Goal: Task Accomplishment & Management: Complete application form

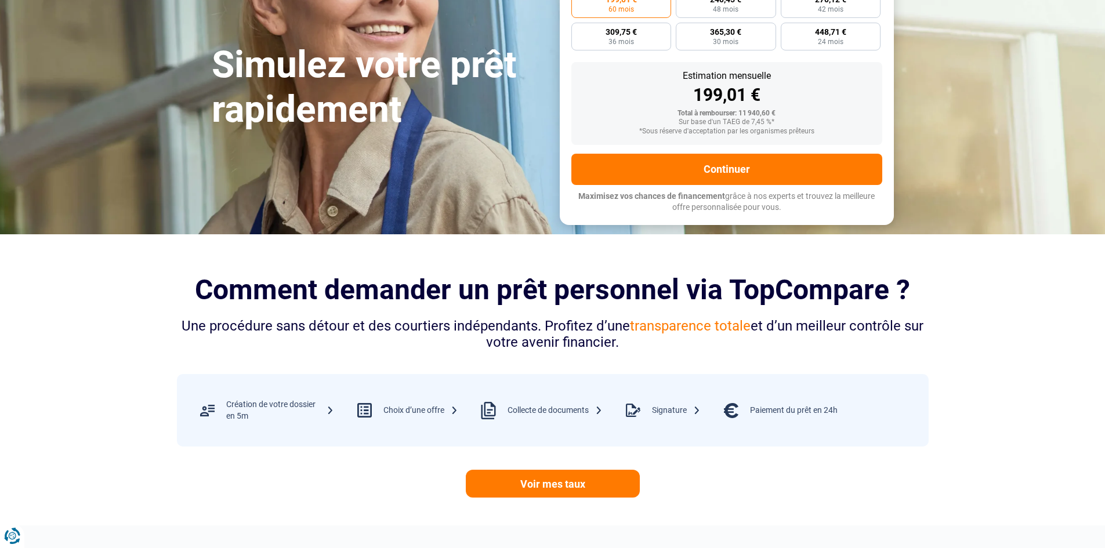
scroll to position [58, 0]
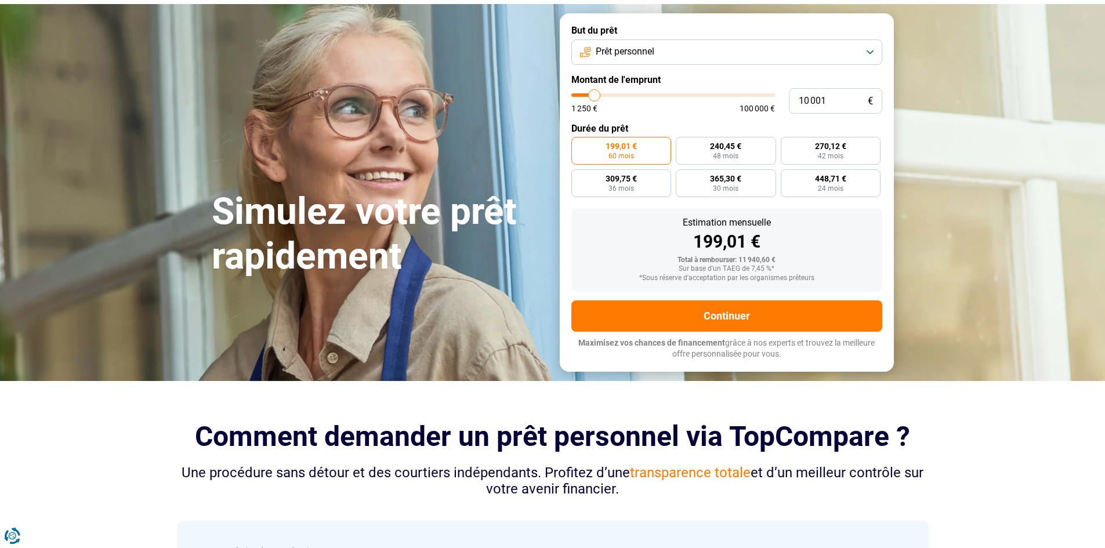
click at [872, 50] on button "Prêt personnel" at bounding box center [726, 52] width 311 height 26
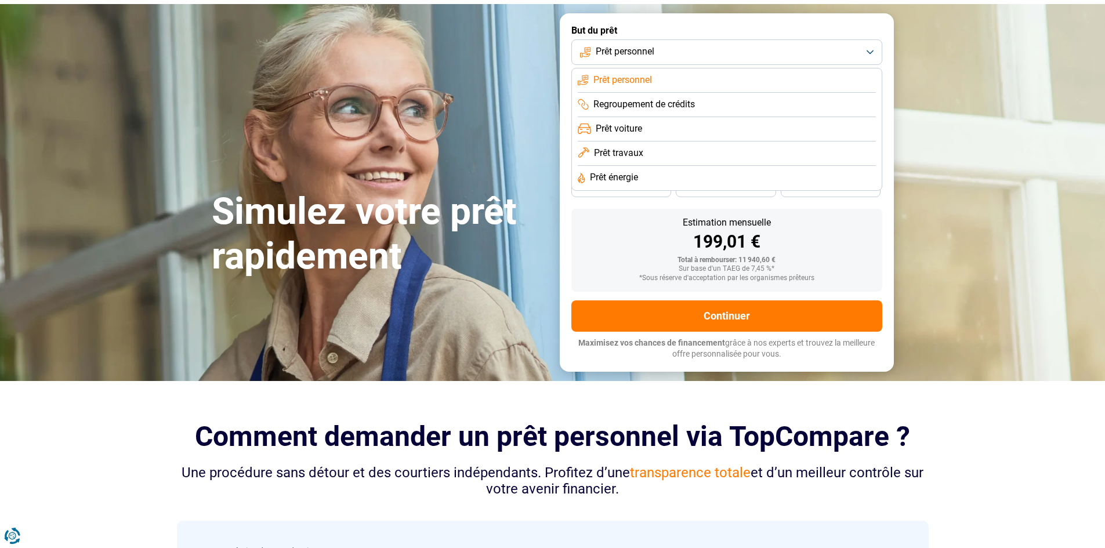
click at [708, 125] on li "Prêt voiture" at bounding box center [727, 129] width 298 height 24
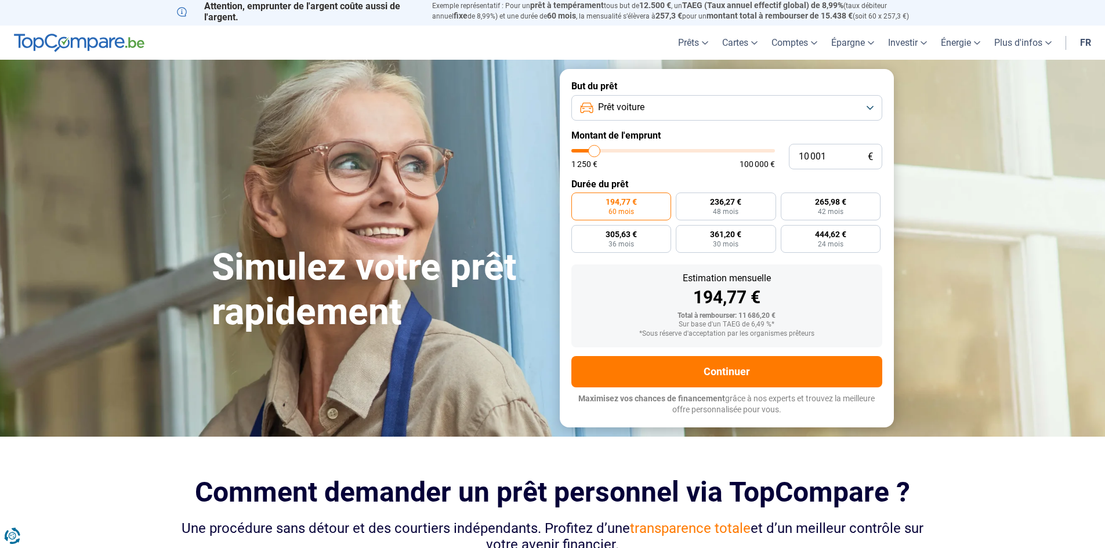
scroll to position [0, 0]
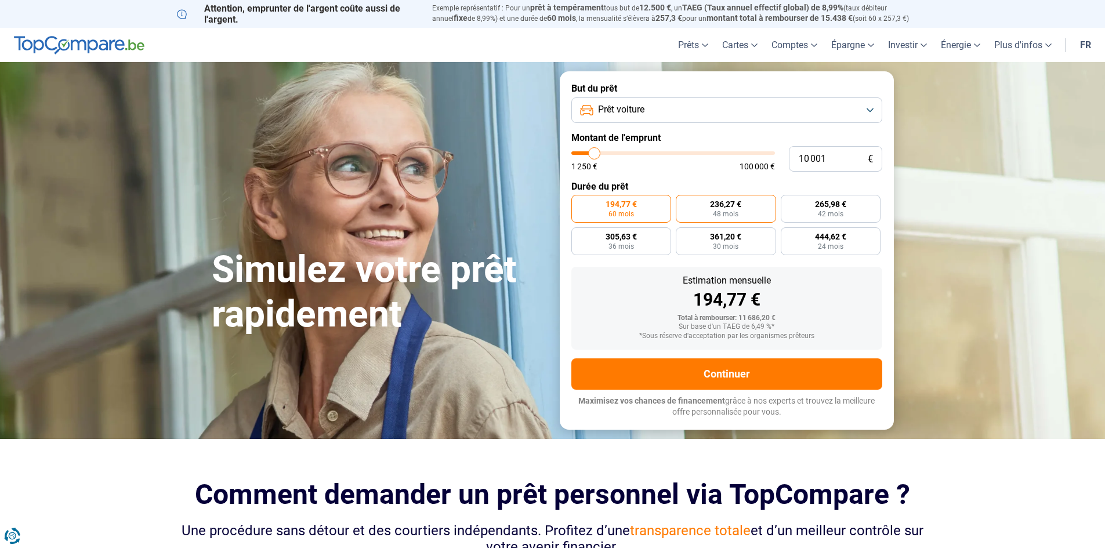
click at [739, 198] on label "236,27 € 48 mois" at bounding box center [726, 209] width 100 height 28
click at [683, 198] on input "236,27 € 48 mois" at bounding box center [680, 199] width 8 height 8
radio input "true"
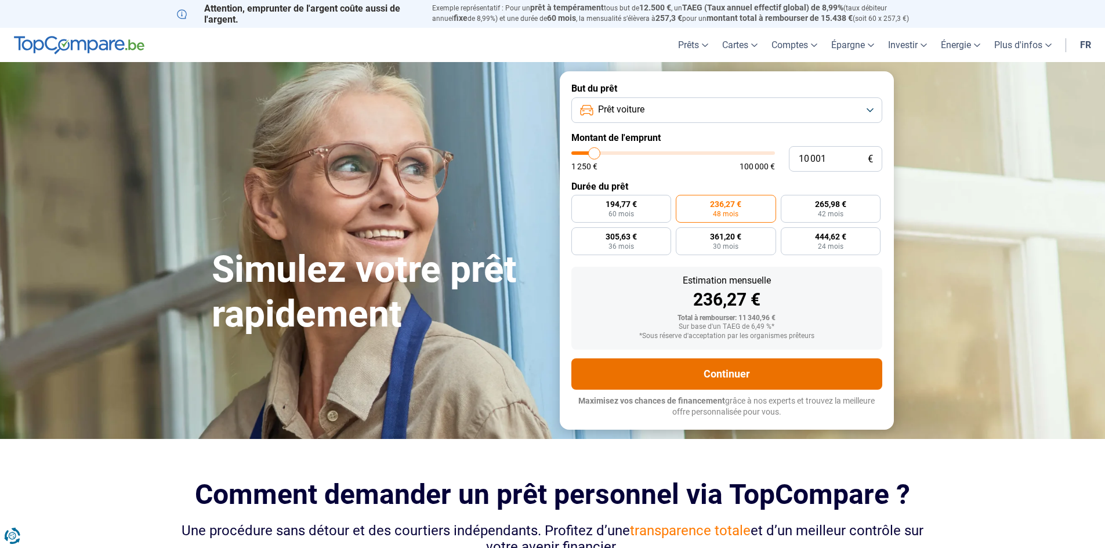
click at [762, 372] on button "Continuer" at bounding box center [726, 373] width 311 height 31
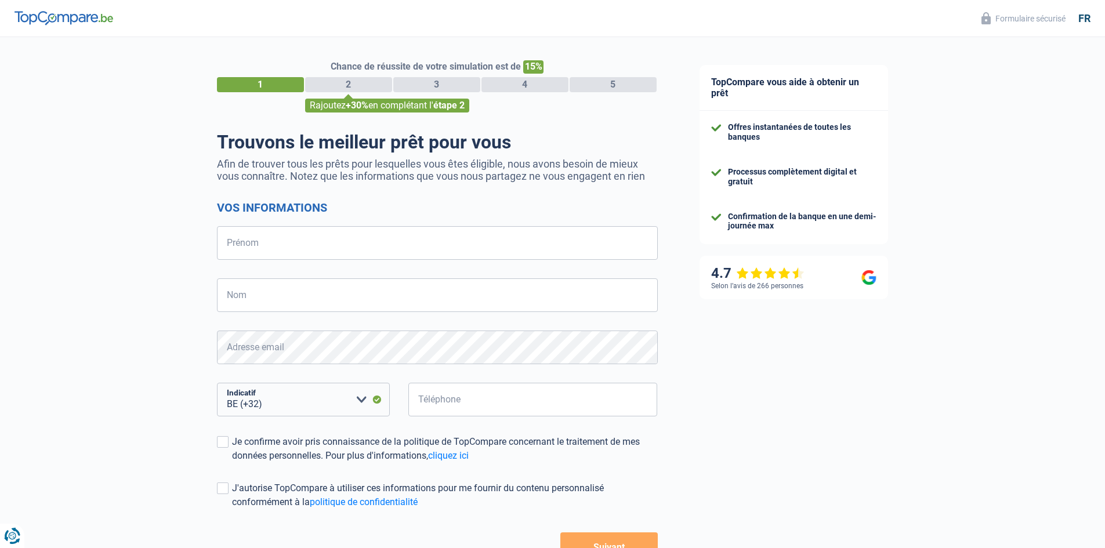
select select "32"
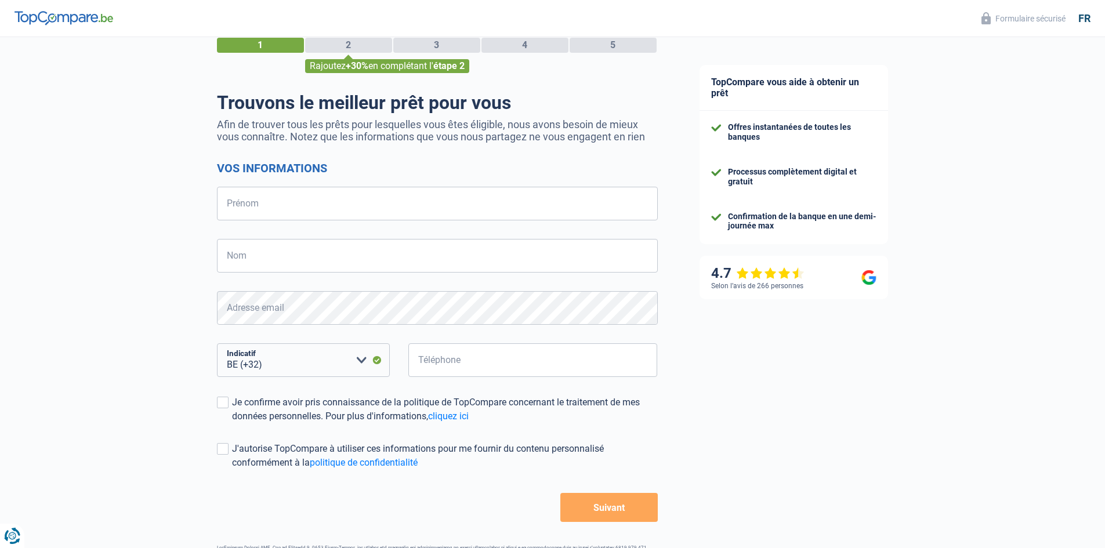
scroll to position [82, 0]
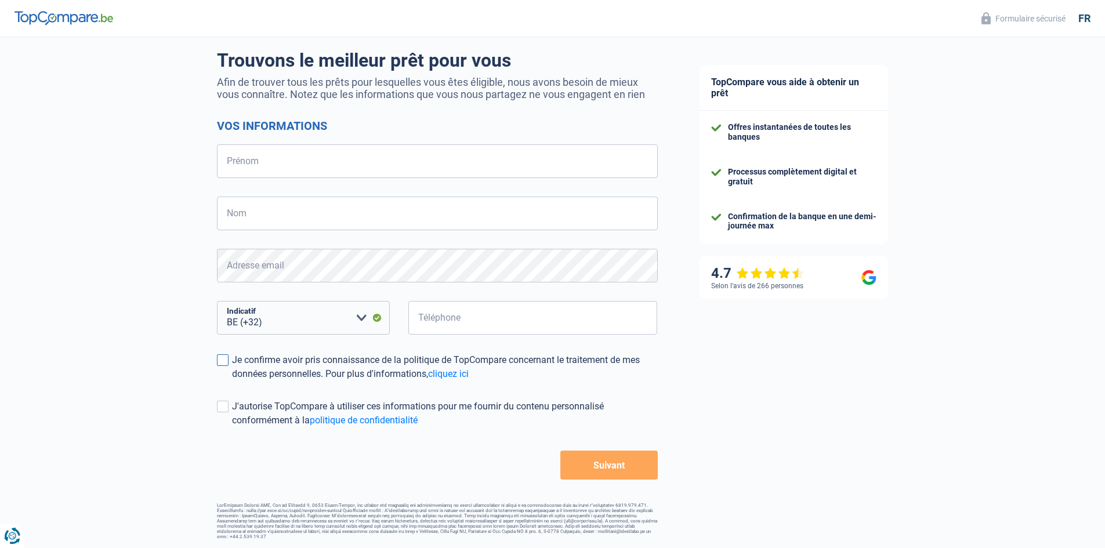
click at [223, 360] on span at bounding box center [223, 360] width 12 height 12
click at [232, 381] on input "Je confirme avoir pris connaissance de la politique de TopCompare concernant le…" at bounding box center [232, 381] width 0 height 0
click at [224, 407] on span at bounding box center [223, 407] width 12 height 12
click at [232, 427] on input "J'autorise TopCompare à utiliser ces informations pour me fournir du contenu pe…" at bounding box center [232, 427] width 0 height 0
click at [267, 161] on input "Prénom" at bounding box center [437, 161] width 441 height 34
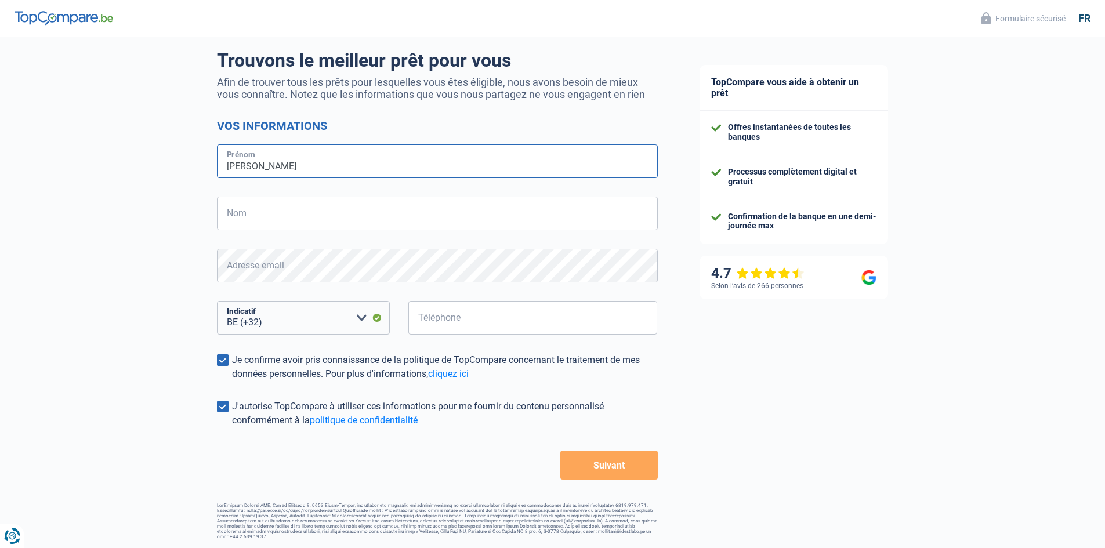
type input "[PERSON_NAME]"
click at [278, 214] on input "Nom" at bounding box center [437, 214] width 441 height 34
type input "lemal"
click at [287, 321] on select "BE (+32) LU (+352) Veuillez sélectionner une option" at bounding box center [303, 318] width 173 height 34
click at [305, 318] on select "BE (+32) LU (+352) Veuillez sélectionner une option" at bounding box center [303, 318] width 173 height 34
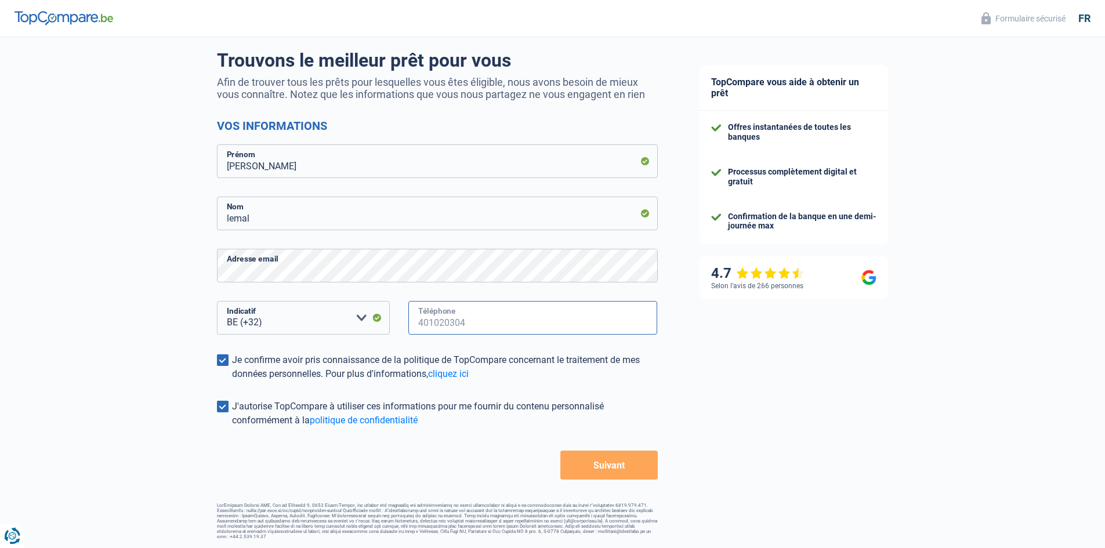
click at [463, 321] on input "Téléphone" at bounding box center [532, 318] width 249 height 34
type input "479517766"
click at [108, 260] on div "Chance de réussite de votre simulation est de 15% 1 2 3 4 5 Rajoutez +30% en co…" at bounding box center [339, 247] width 679 height 593
click at [614, 467] on button "Suivant" at bounding box center [608, 465] width 97 height 29
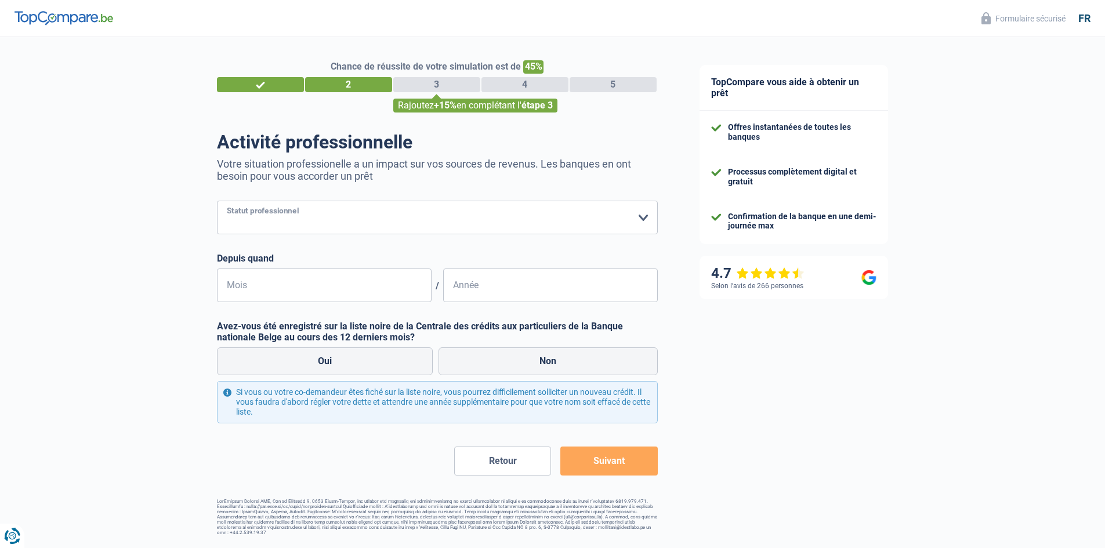
click at [645, 218] on select "Ouvrier Employé privé Employé public Invalide Indépendant Pensionné Chômeur Mut…" at bounding box center [437, 218] width 441 height 34
select select "privateEmployee"
click at [217, 202] on select "Ouvrier Employé privé Employé public Invalide Indépendant Pensionné Chômeur Mut…" at bounding box center [437, 218] width 441 height 34
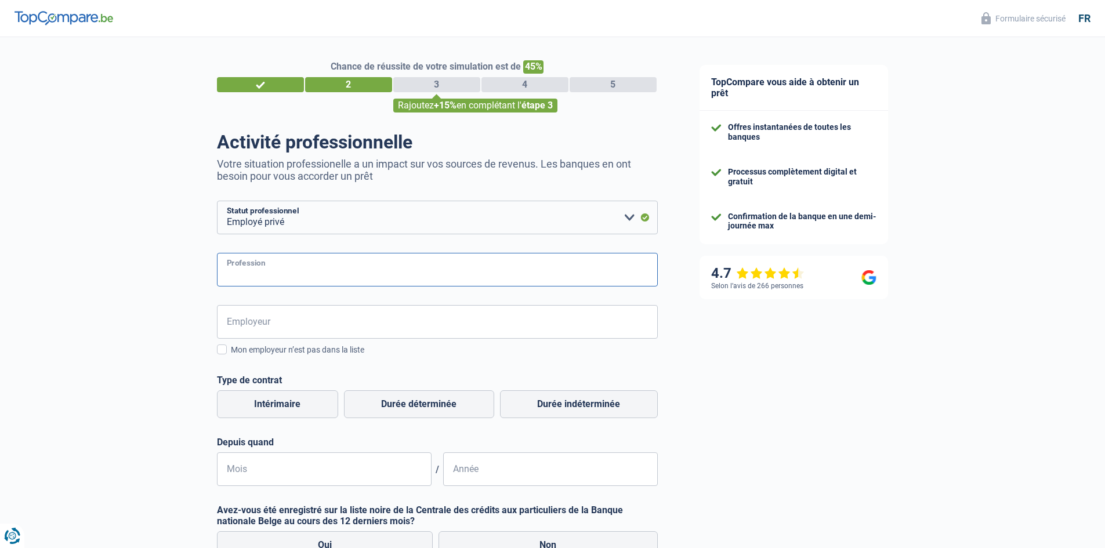
click at [318, 274] on input "Profession" at bounding box center [437, 270] width 441 height 34
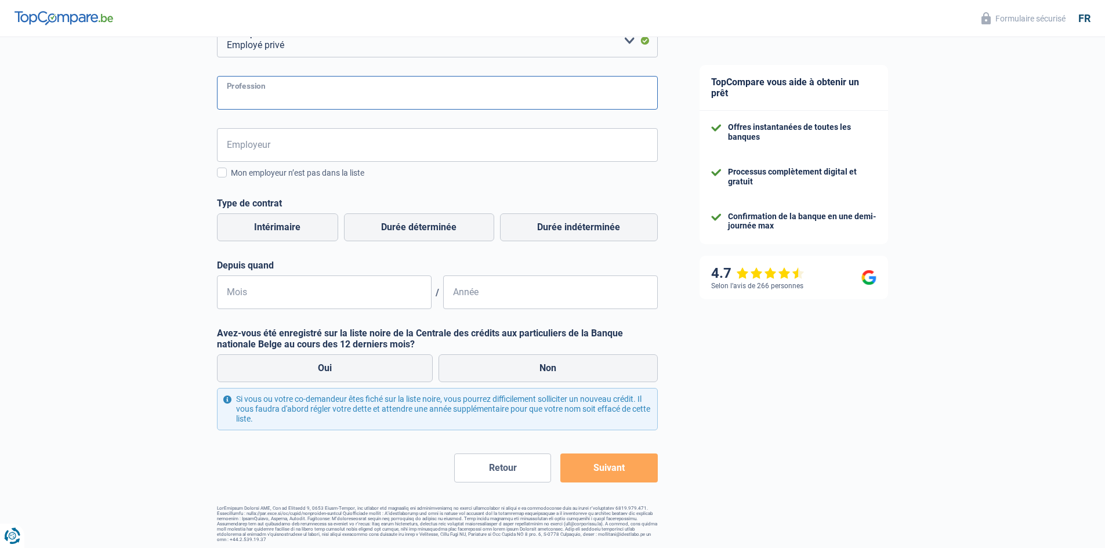
scroll to position [180, 0]
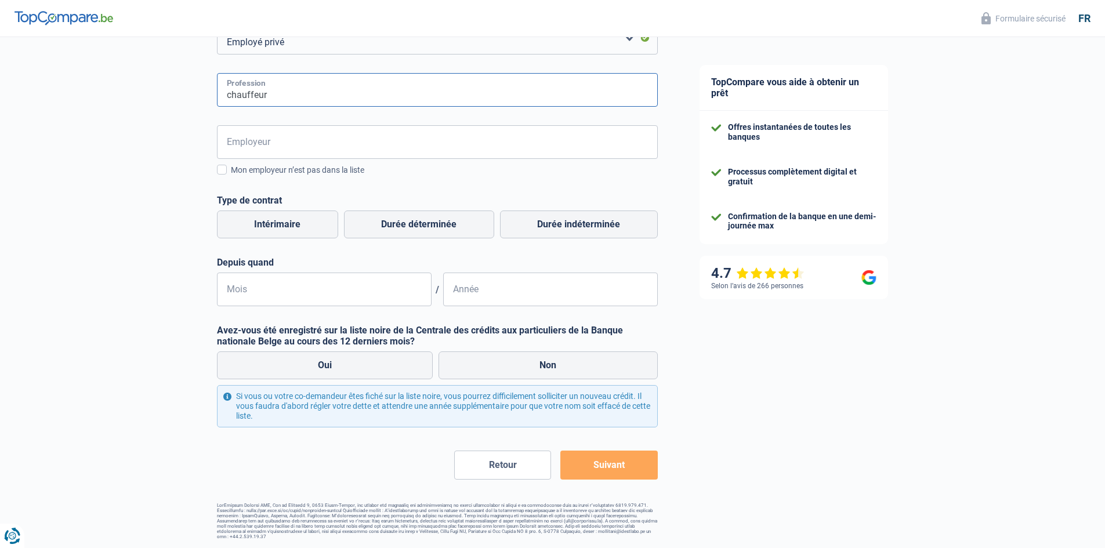
type input "chauffeur"
click at [298, 142] on input "Employeur" at bounding box center [437, 142] width 441 height 34
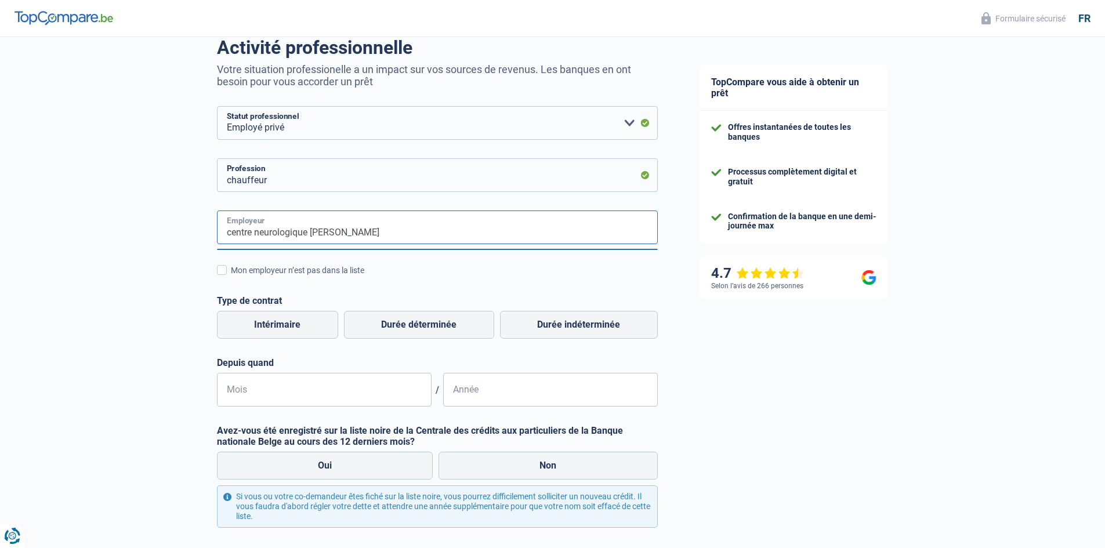
scroll to position [122, 0]
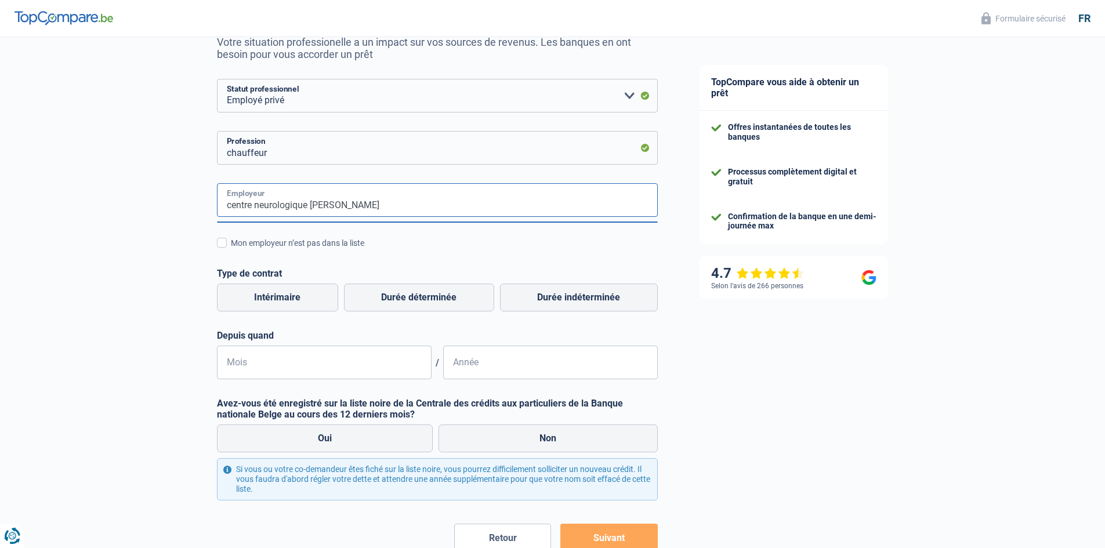
type input "centre neurologique [PERSON_NAME]"
click at [222, 243] on span at bounding box center [222, 243] width 10 height 10
click at [231, 249] on input "Mon employeur n’est pas dans la liste" at bounding box center [231, 249] width 0 height 0
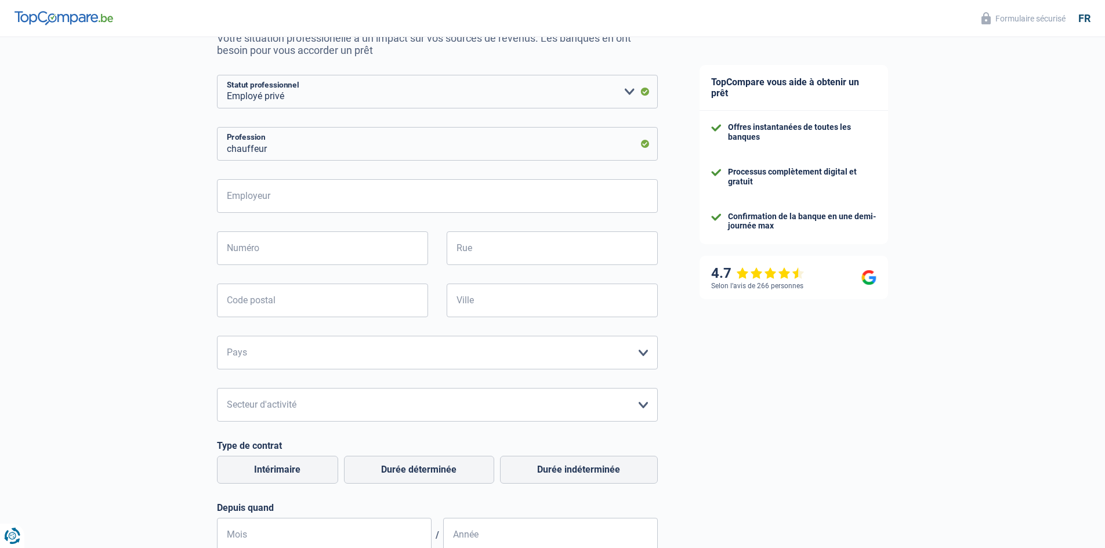
scroll to position [64, 0]
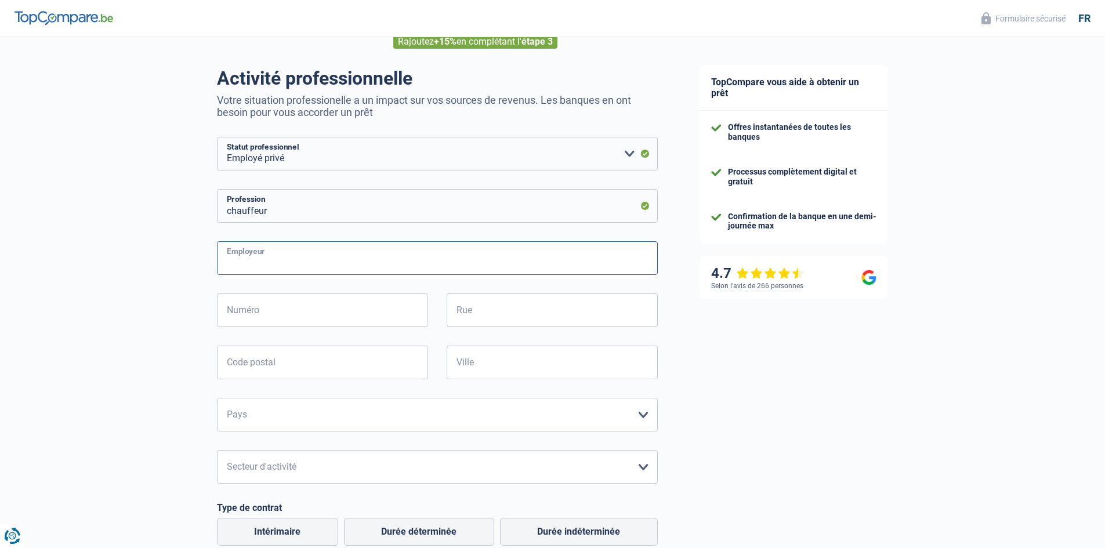
click at [275, 256] on input "Employeur" at bounding box center [437, 258] width 441 height 34
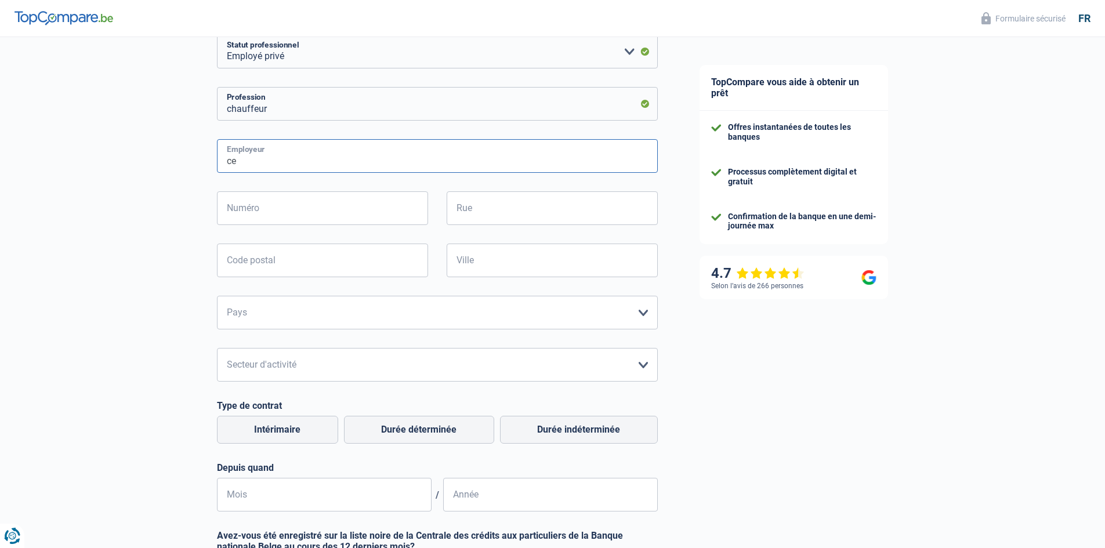
scroll to position [180, 0]
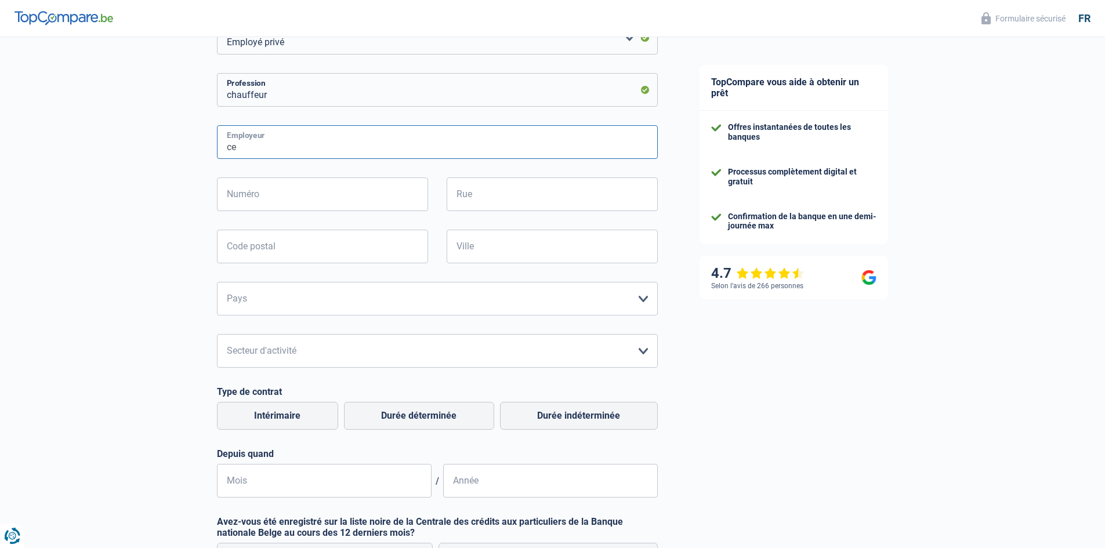
type input "ce"
click at [642, 353] on select "Agriculture/Pêche Industrie Horeca Courier/Fitness/Taxi Construction Banques/As…" at bounding box center [437, 351] width 441 height 34
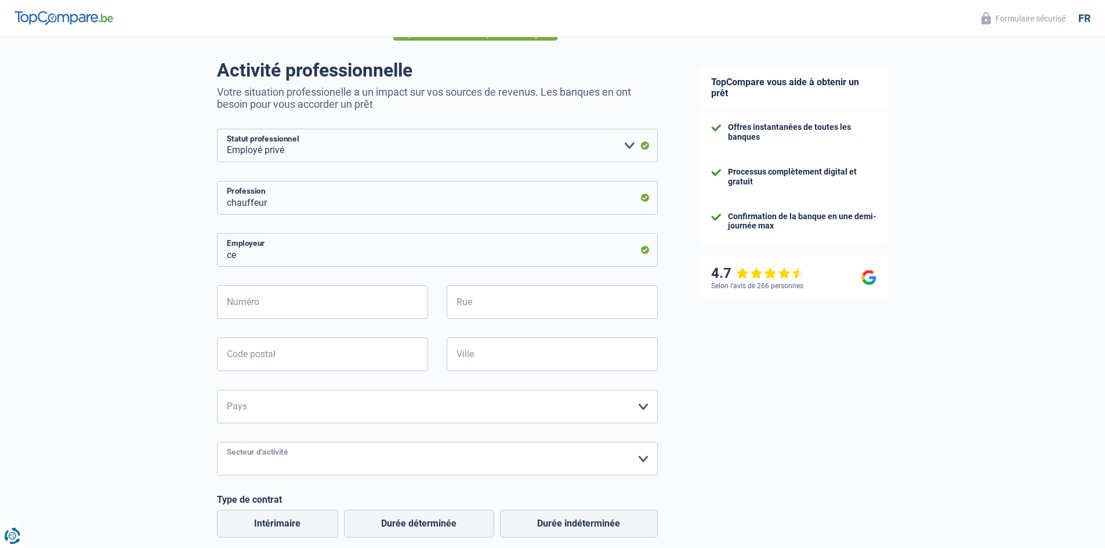
scroll to position [23, 0]
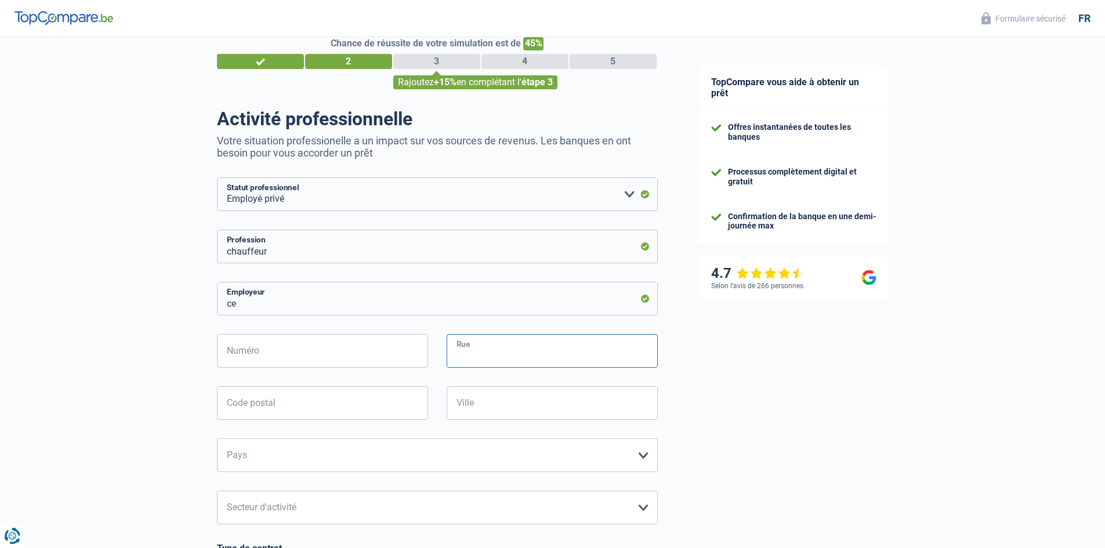
click at [502, 347] on input "Rue" at bounding box center [552, 351] width 211 height 34
type input "6"
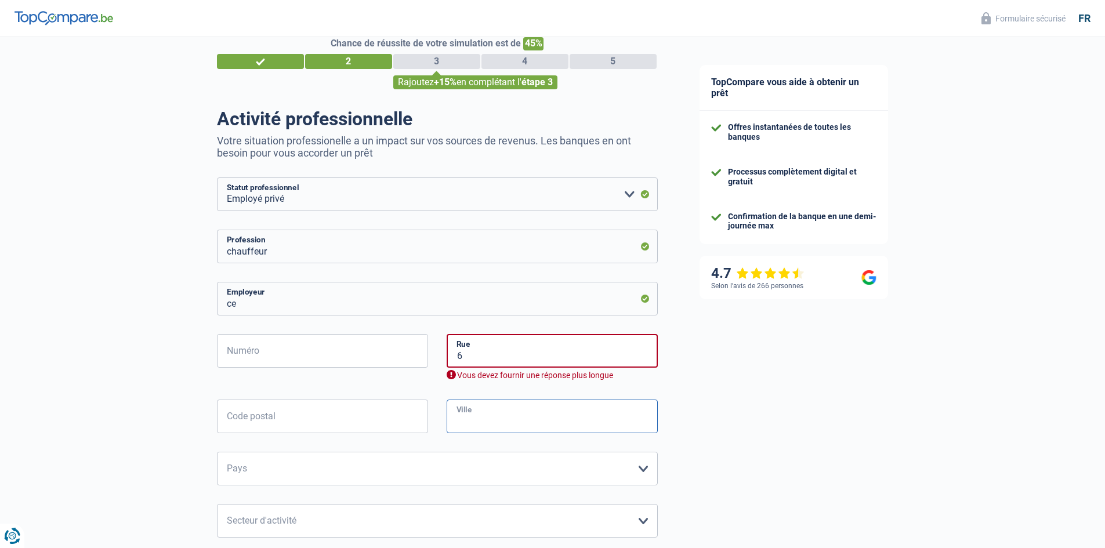
click at [488, 407] on input "Ville" at bounding box center [552, 417] width 211 height 34
click at [325, 347] on input "Numéro" at bounding box center [322, 351] width 211 height 34
type input "6"
click at [475, 357] on input "6" at bounding box center [552, 351] width 211 height 34
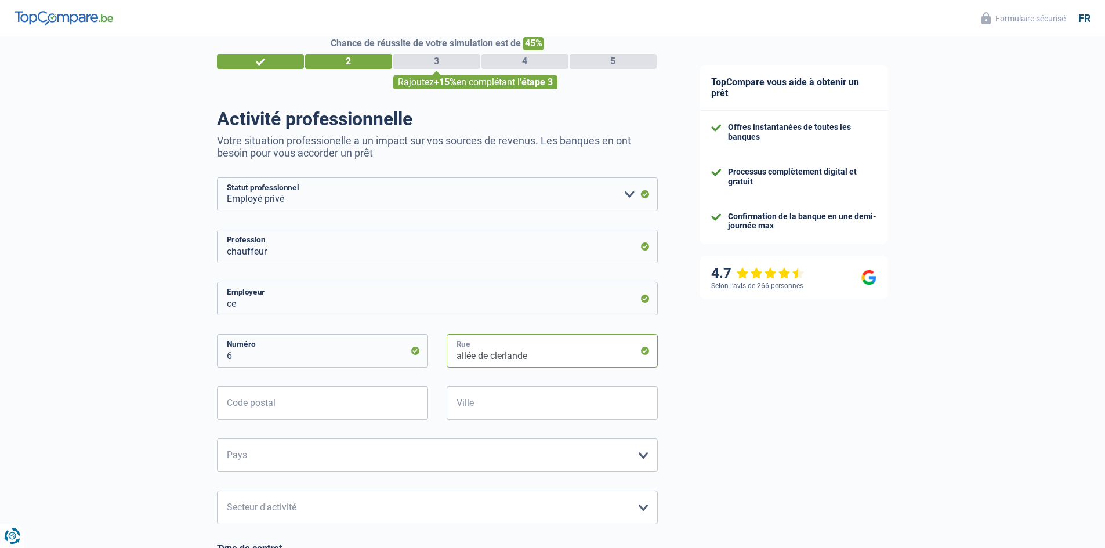
type input "allée de clerlande"
click at [325, 402] on input "Code postal" at bounding box center [322, 403] width 211 height 34
type input "1340"
click at [471, 407] on input "Ville" at bounding box center [552, 403] width 211 height 34
type input "ottignies"
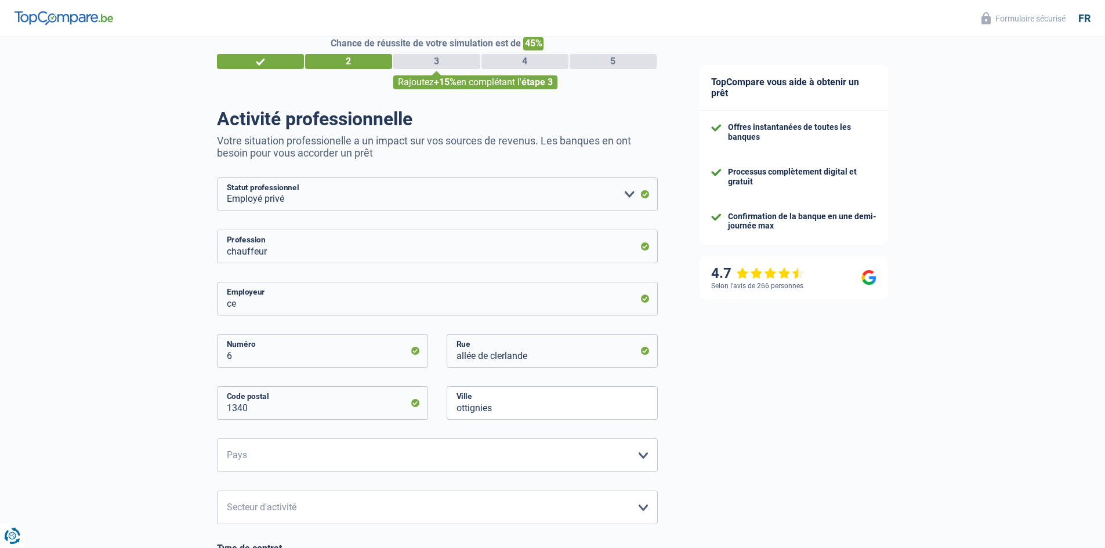
click at [748, 407] on div "TopCompare vous aide à obtenir un prêt Offres instantanées de toutes les banque…" at bounding box center [892, 455] width 427 height 883
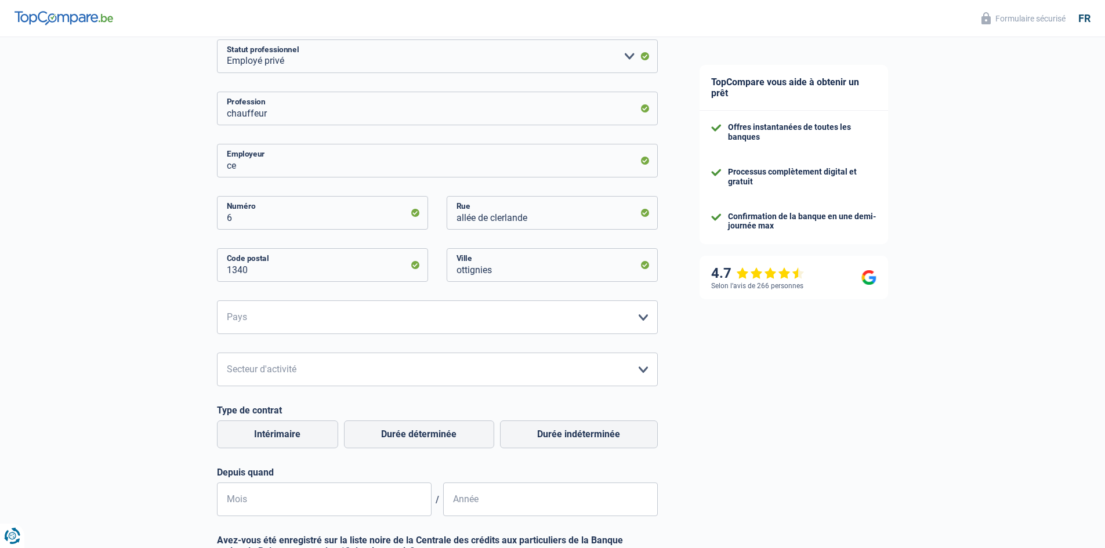
scroll to position [174, 0]
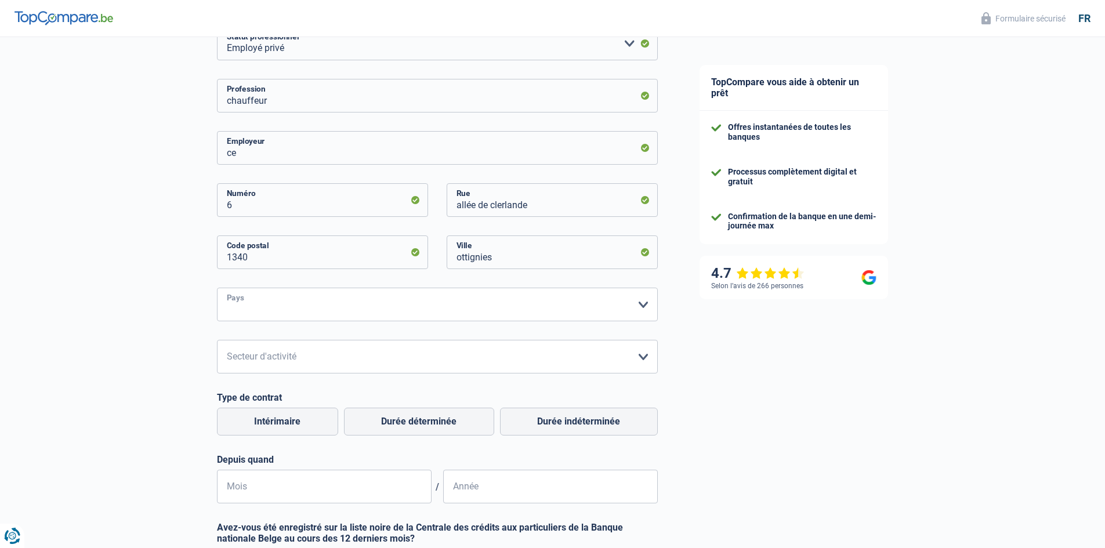
click at [639, 303] on select "[GEOGRAPHIC_DATA] [GEOGRAPHIC_DATA] [GEOGRAPHIC_DATA] [GEOGRAPHIC_DATA] [GEOGRA…" at bounding box center [437, 305] width 441 height 34
select select "BE"
click at [217, 289] on select "[GEOGRAPHIC_DATA] [GEOGRAPHIC_DATA] [GEOGRAPHIC_DATA] [GEOGRAPHIC_DATA] [GEOGRA…" at bounding box center [437, 305] width 441 height 34
click at [641, 356] on select "Agriculture/Pêche Industrie Horeca Courier/Fitness/Taxi Construction Banques/As…" at bounding box center [437, 357] width 441 height 34
select select "bigCompanies"
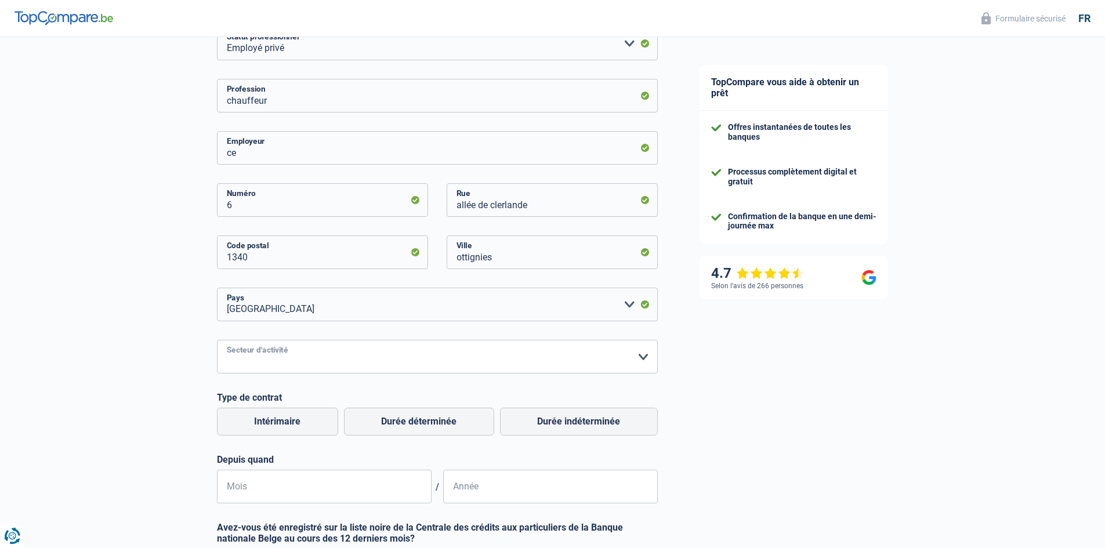
click at [217, 341] on select "Agriculture/Pêche Industrie Horeca Courier/Fitness/Taxi Construction Banques/As…" at bounding box center [437, 357] width 441 height 34
click at [592, 422] on label "Durée indéterminée" at bounding box center [579, 422] width 158 height 28
click at [592, 422] on input "Durée indéterminée" at bounding box center [579, 422] width 158 height 28
radio input "true"
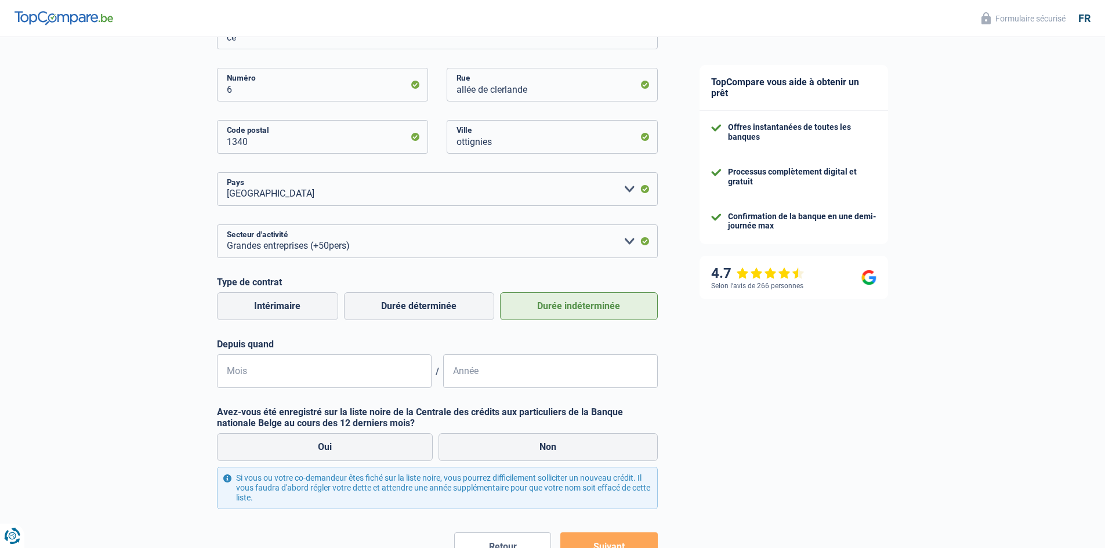
scroll to position [290, 0]
click at [271, 372] on input "Mois" at bounding box center [324, 371] width 215 height 34
type input "1"
type input "12"
click at [459, 376] on input "Année" at bounding box center [550, 371] width 215 height 34
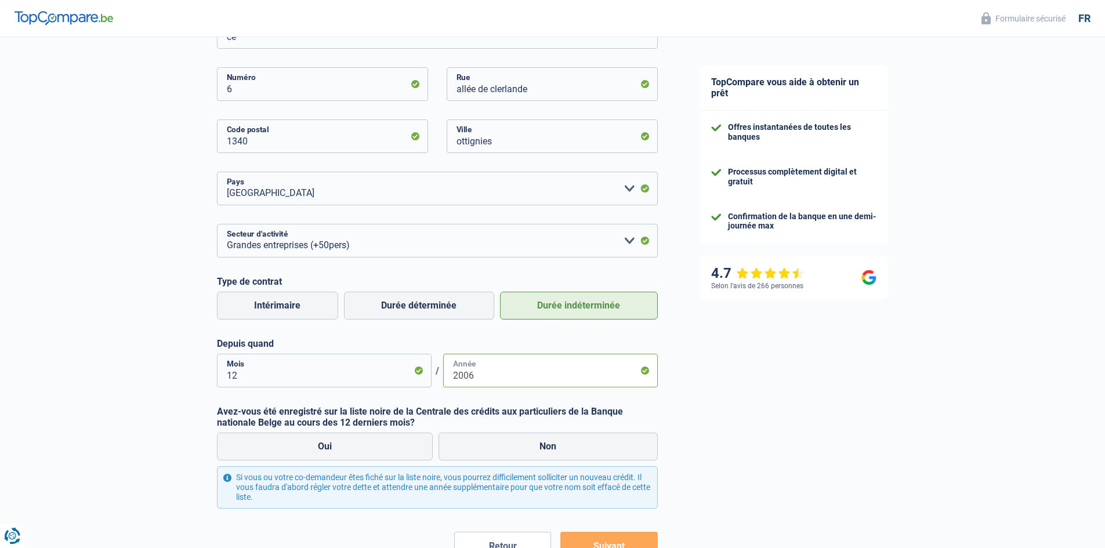
type input "2006"
click at [724, 347] on div "TopCompare vous aide à obtenir un prêt Offres instantanées de toutes les banque…" at bounding box center [892, 188] width 427 height 883
click at [601, 444] on label "Non" at bounding box center [547, 447] width 219 height 28
click at [601, 444] on input "Non" at bounding box center [547, 447] width 219 height 28
radio input "true"
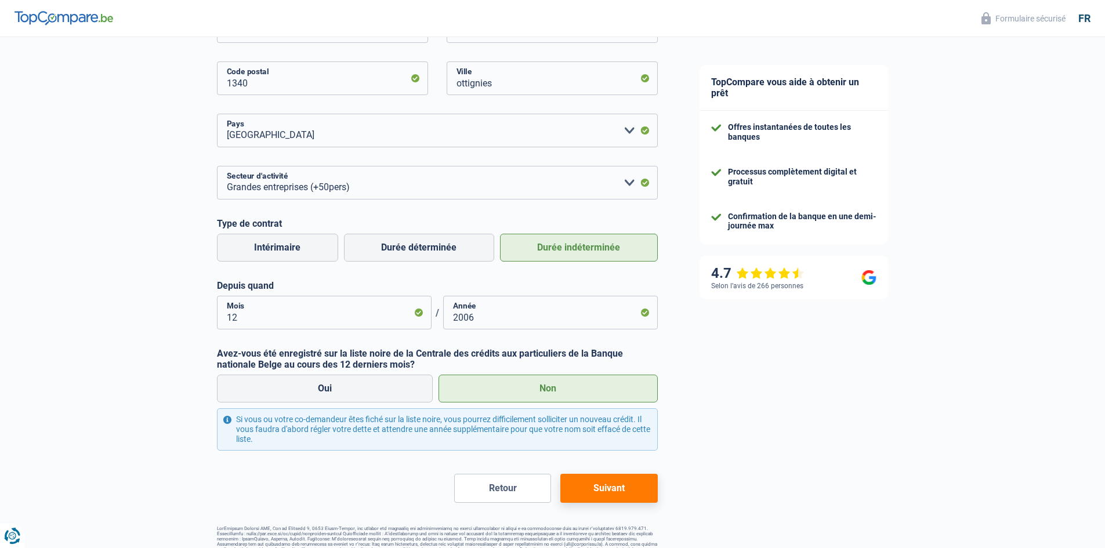
scroll to position [371, 0]
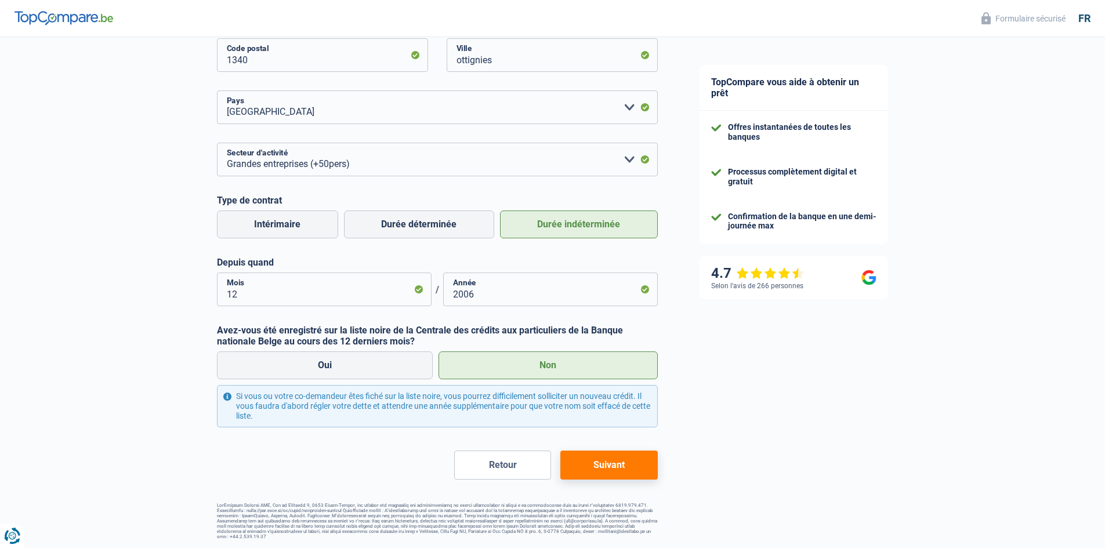
click at [628, 463] on button "Suivant" at bounding box center [608, 465] width 97 height 29
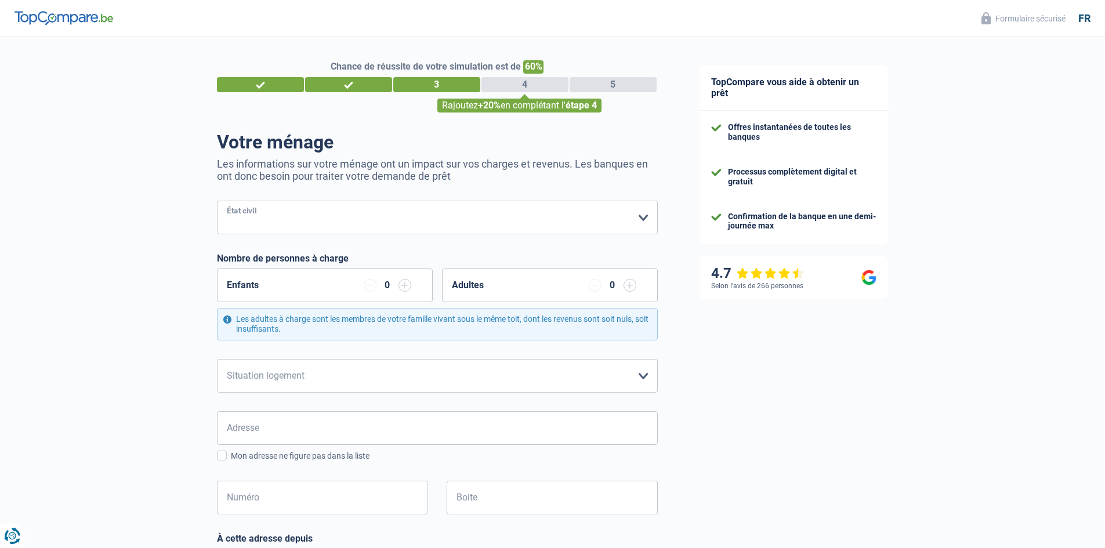
click at [646, 215] on select "[PERSON_NAME](e) Cohabitant(e) légal(e) Divorcé(e) Veuf(ve) Séparé (de fait) Ve…" at bounding box center [437, 218] width 441 height 34
select select "single"
click at [217, 202] on select "[PERSON_NAME](e) Cohabitant(e) légal(e) Divorcé(e) Veuf(ve) Séparé (de fait) Ve…" at bounding box center [437, 218] width 441 height 34
click at [644, 377] on select "Locataire Propriétaire avec prêt hypothécaire Propriétaire sans prêt hypothécai…" at bounding box center [437, 376] width 441 height 34
select select "liveWithParents"
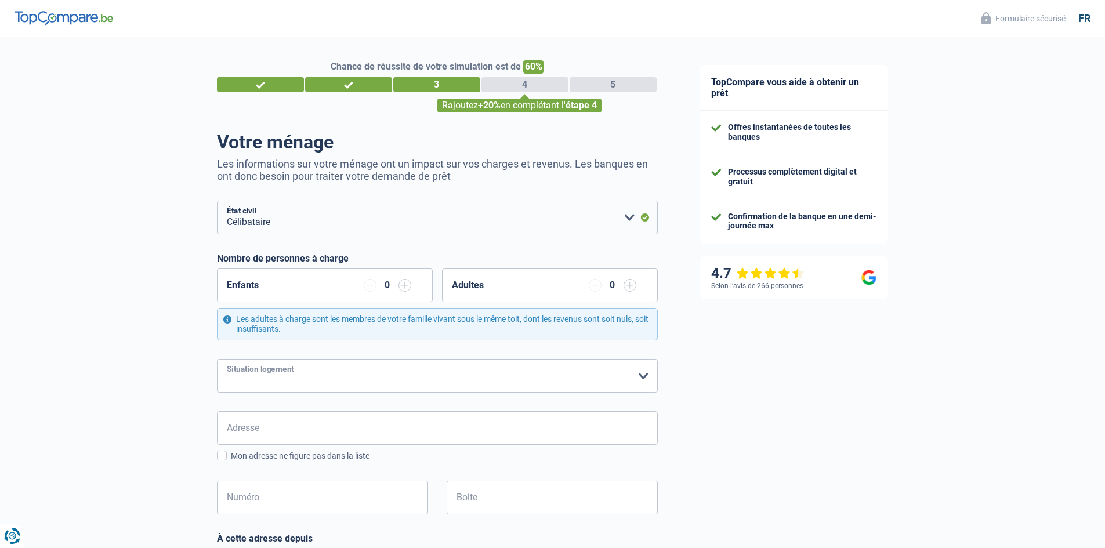
click at [217, 360] on select "Locataire Propriétaire avec prêt hypothécaire Propriétaire sans prêt hypothécai…" at bounding box center [437, 376] width 441 height 34
click at [405, 287] on input "button" at bounding box center [404, 285] width 13 height 13
click at [372, 287] on input "button" at bounding box center [370, 285] width 13 height 13
click at [630, 287] on input "button" at bounding box center [629, 285] width 13 height 13
click at [596, 287] on input "button" at bounding box center [595, 285] width 13 height 13
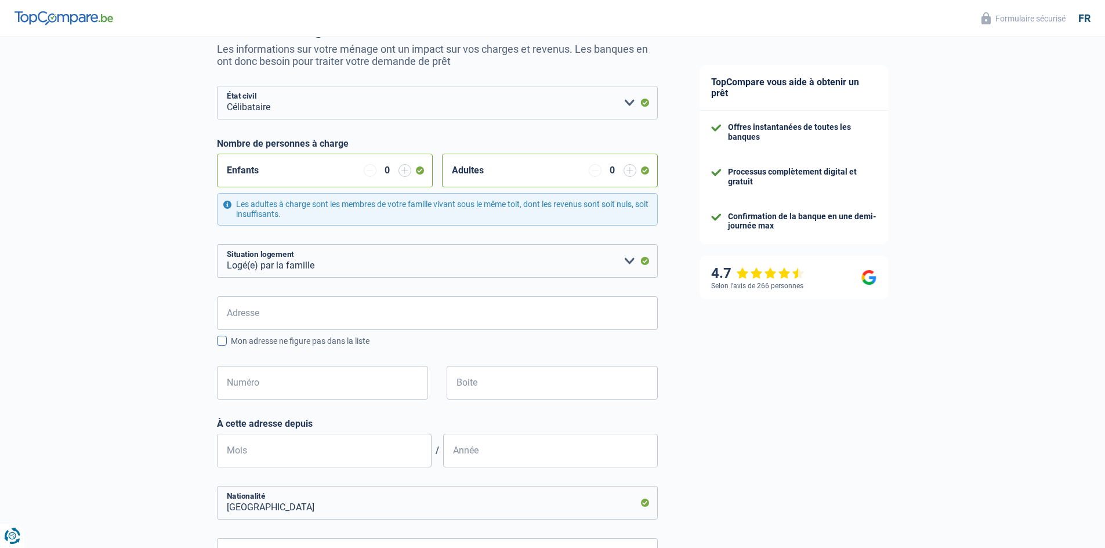
scroll to position [116, 0]
click at [343, 313] on input "Adresse" at bounding box center [437, 312] width 441 height 34
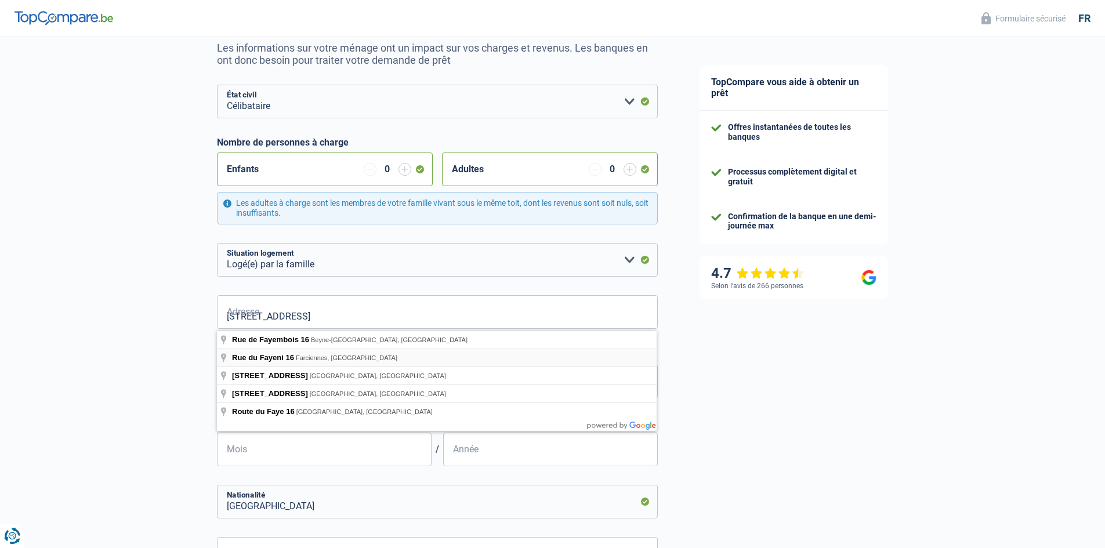
type input "[GEOGRAPHIC_DATA], 6240, Farciennes, [GEOGRAPHIC_DATA]"
type input "16"
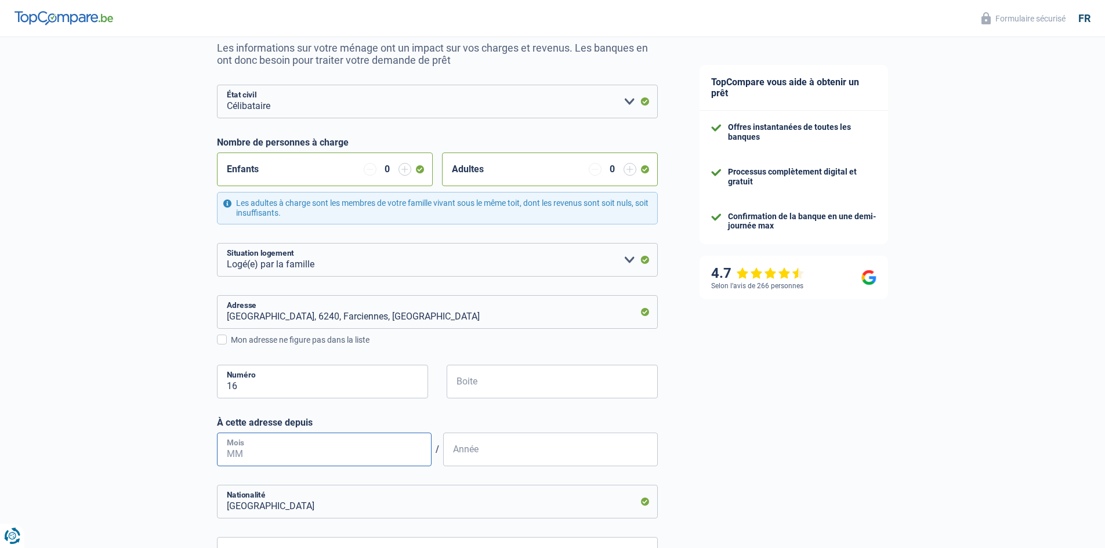
click at [286, 449] on input "Mois" at bounding box center [324, 450] width 215 height 34
type input "08"
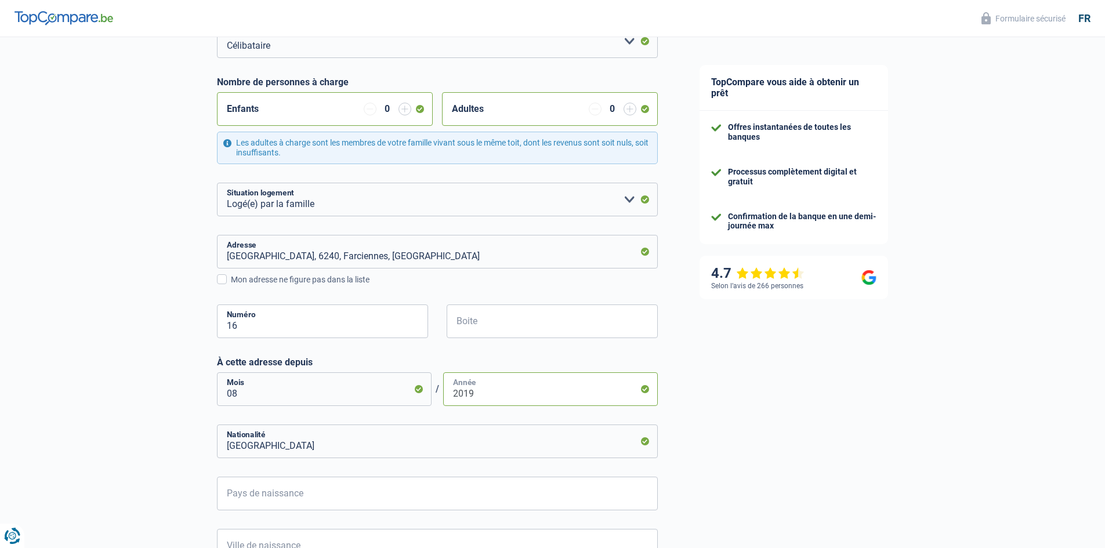
scroll to position [232, 0]
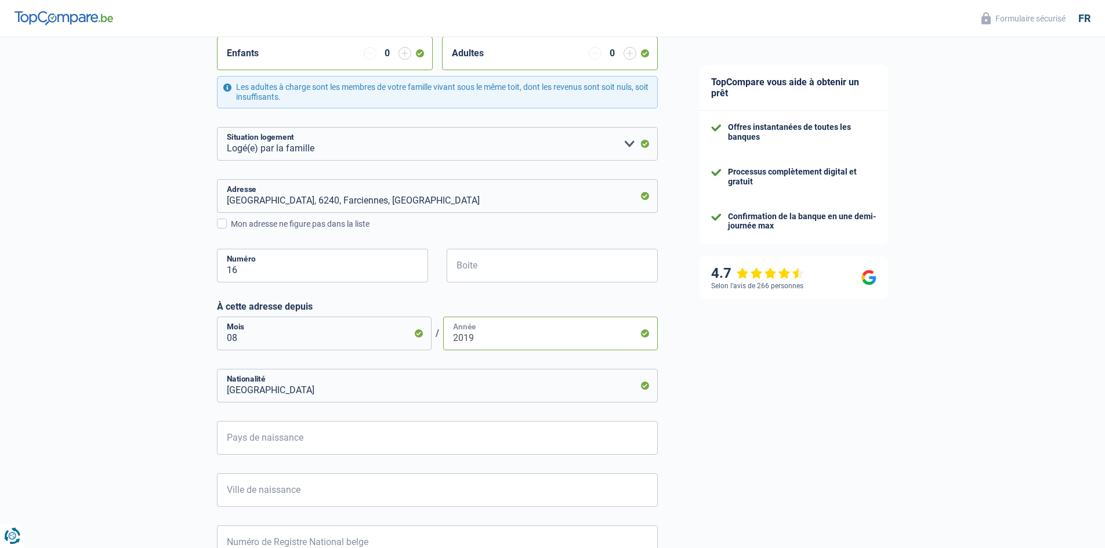
type input "2019"
click at [324, 438] on input "Pays de naissance" at bounding box center [437, 438] width 441 height 34
click at [412, 492] on li "[GEOGRAPHIC_DATA]" at bounding box center [437, 490] width 440 height 25
type input "[GEOGRAPHIC_DATA]"
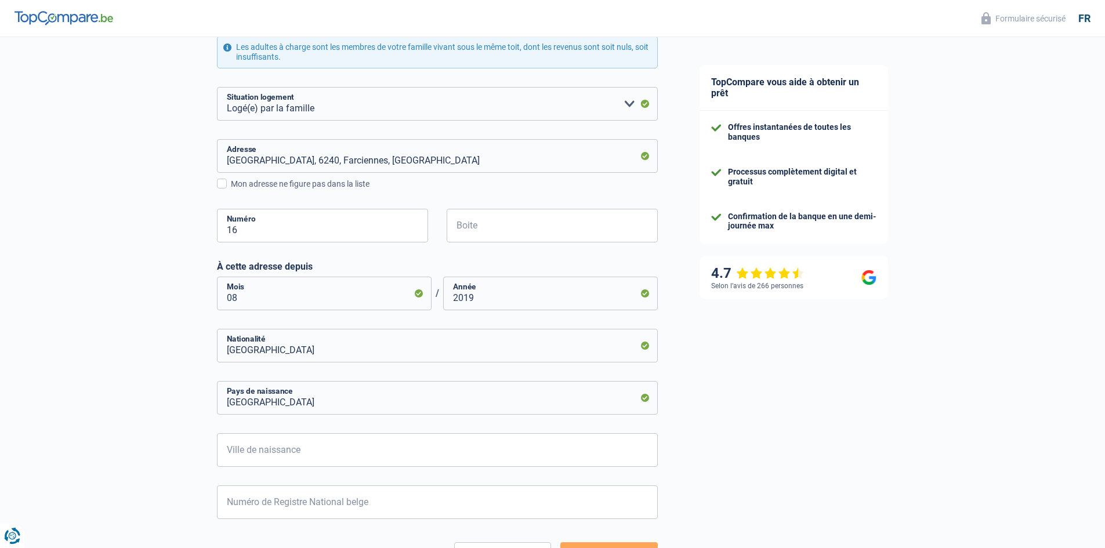
scroll to position [348, 0]
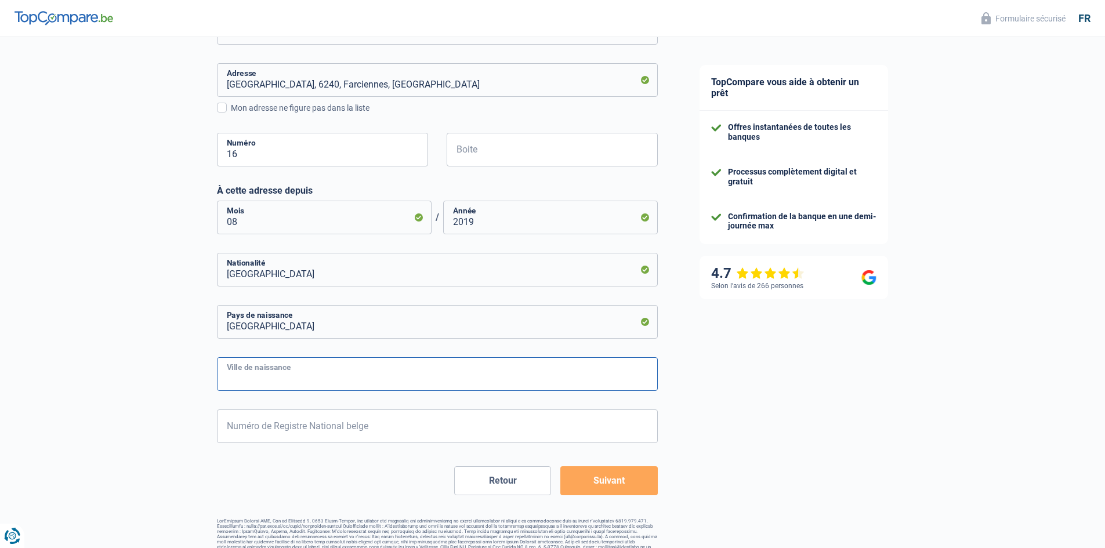
click at [466, 372] on input "Ville de naissance" at bounding box center [437, 374] width 441 height 34
type input "[GEOGRAPHIC_DATA]"
click at [719, 407] on div "TopCompare vous aide à obtenir un prêt Offres instantanées de toutes les banque…" at bounding box center [892, 126] width 427 height 875
click at [339, 427] on input "Numéro de Registre National belge" at bounding box center [437, 426] width 441 height 34
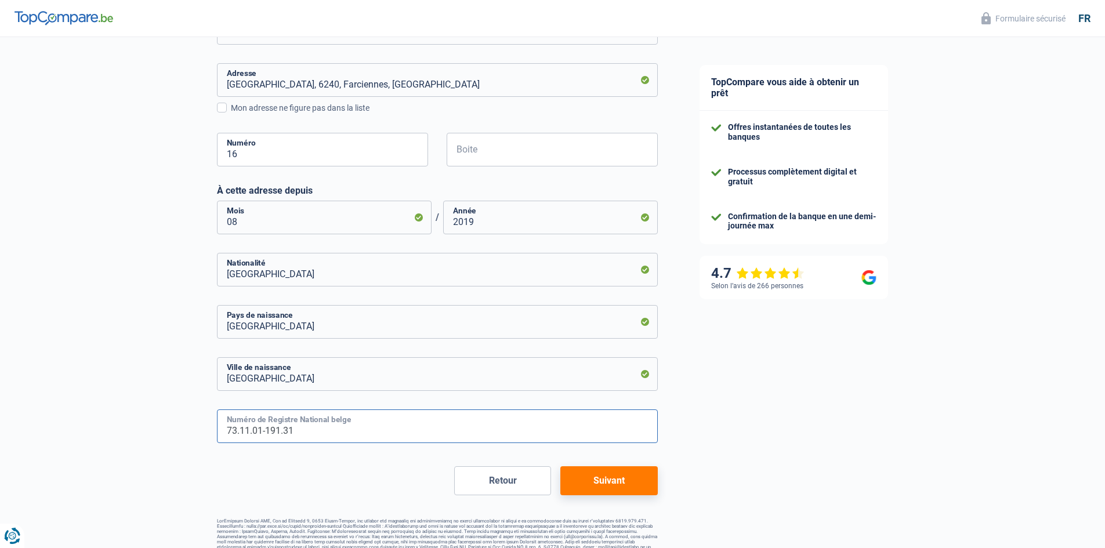
type input "73.11.01-191.31"
click at [627, 483] on button "Suivant" at bounding box center [608, 480] width 97 height 29
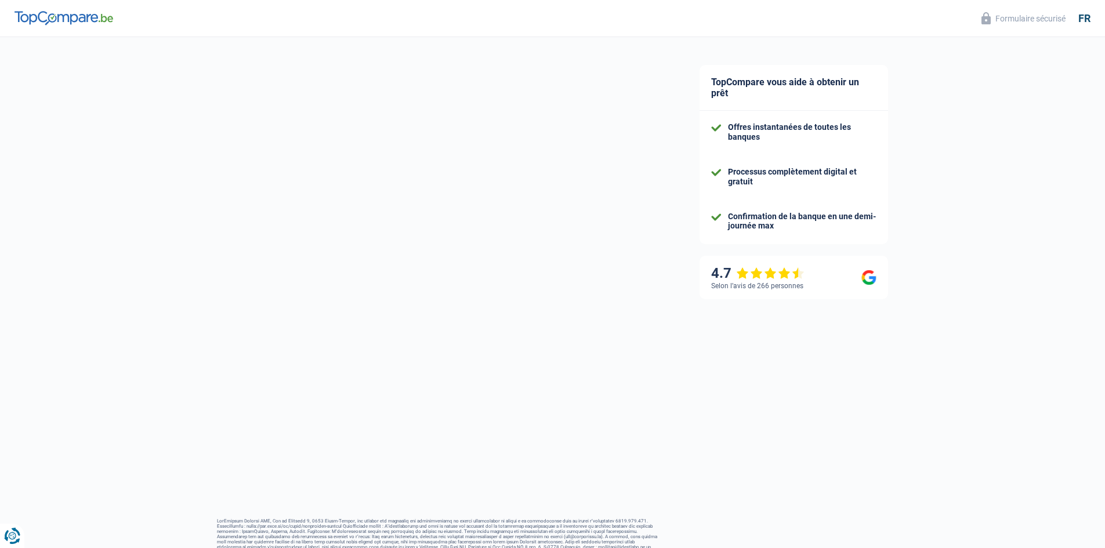
select select "netSalary"
select select "mealVouchers"
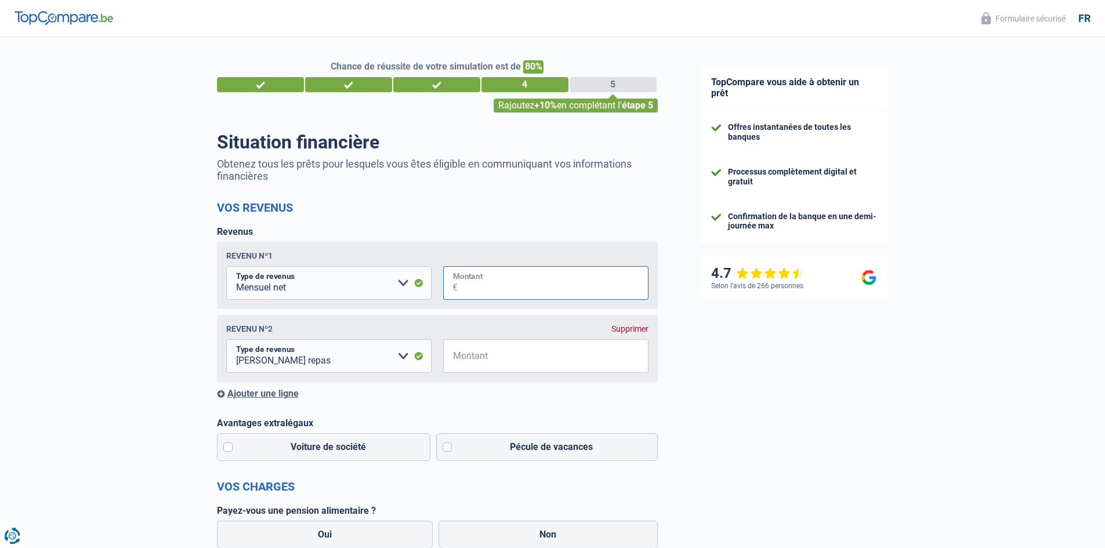
click at [511, 287] on input "Montant" at bounding box center [553, 283] width 191 height 34
click at [404, 357] on select "Allocation d'handicap Allocations chômage Allocations familiales Chèques repas …" at bounding box center [328, 356] width 205 height 34
click at [531, 210] on h2 "Vos revenus" at bounding box center [437, 208] width 441 height 14
click at [403, 357] on select "Allocation d'handicap Allocations chômage Allocations familiales Chèques repas …" at bounding box center [328, 356] width 205 height 34
click at [501, 194] on div "Situation financière Obtenez tous les prêts pour lesquels vous êtes éligible en…" at bounding box center [437, 490] width 441 height 719
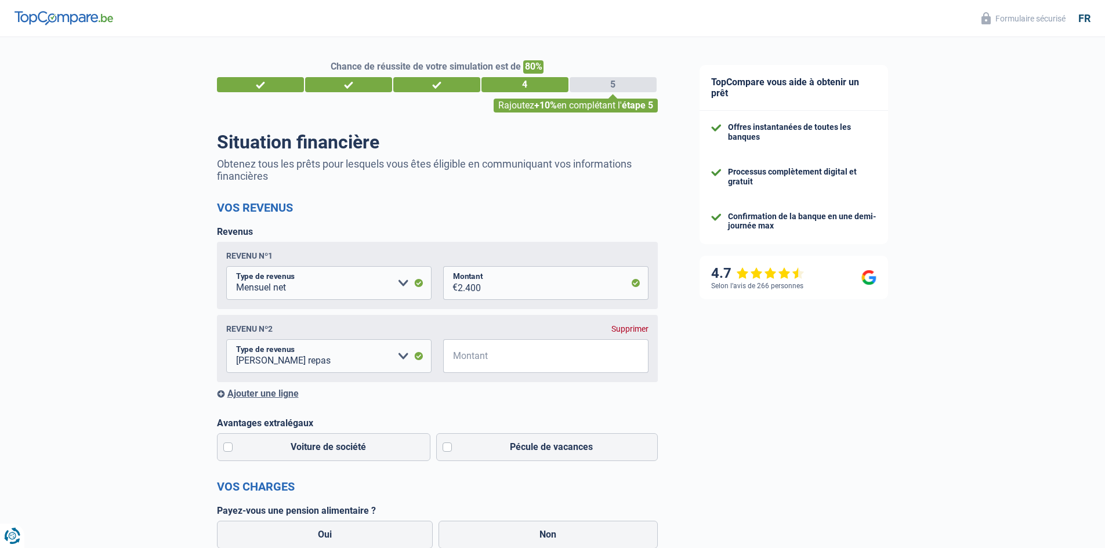
click at [633, 329] on div "Supprimer" at bounding box center [629, 328] width 37 height 9
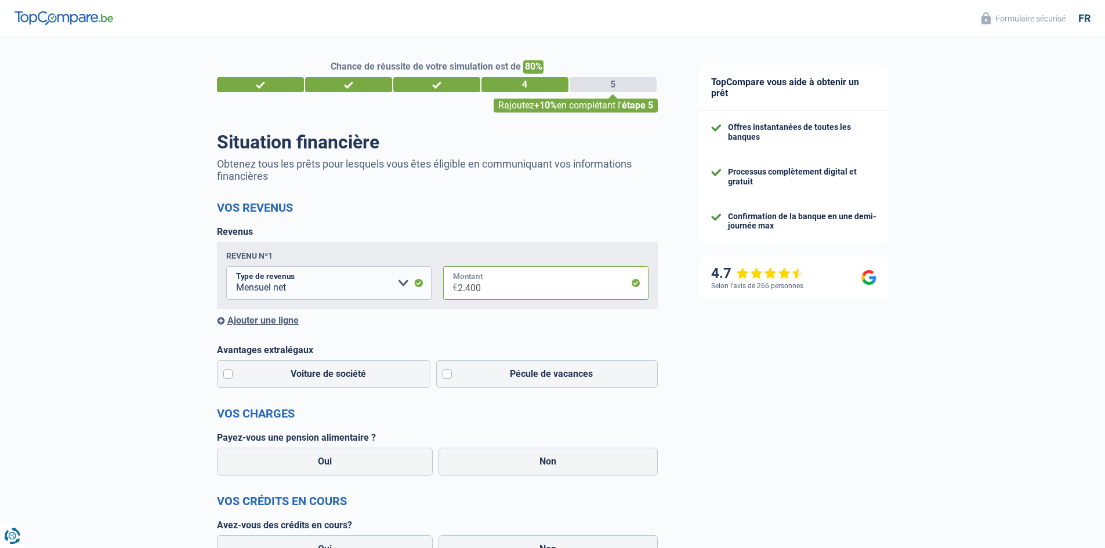
click at [488, 288] on input "2.400" at bounding box center [553, 283] width 191 height 34
type input "2.480"
click at [445, 375] on label "Pécule de vacances" at bounding box center [547, 374] width 222 height 28
click at [445, 375] on input "Pécule de vacances" at bounding box center [547, 374] width 222 height 28
checkbox input "true"
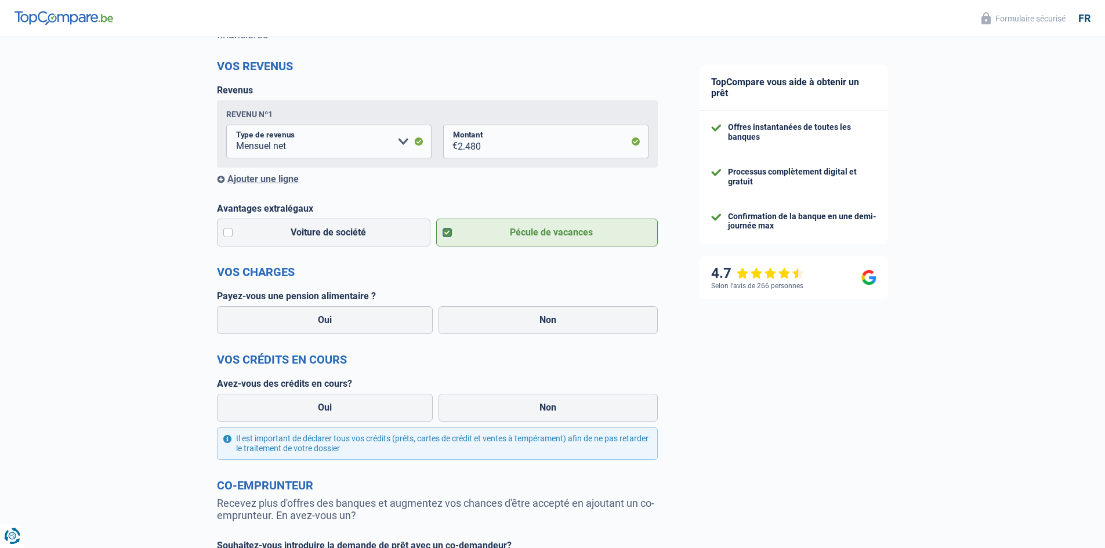
scroll to position [174, 0]
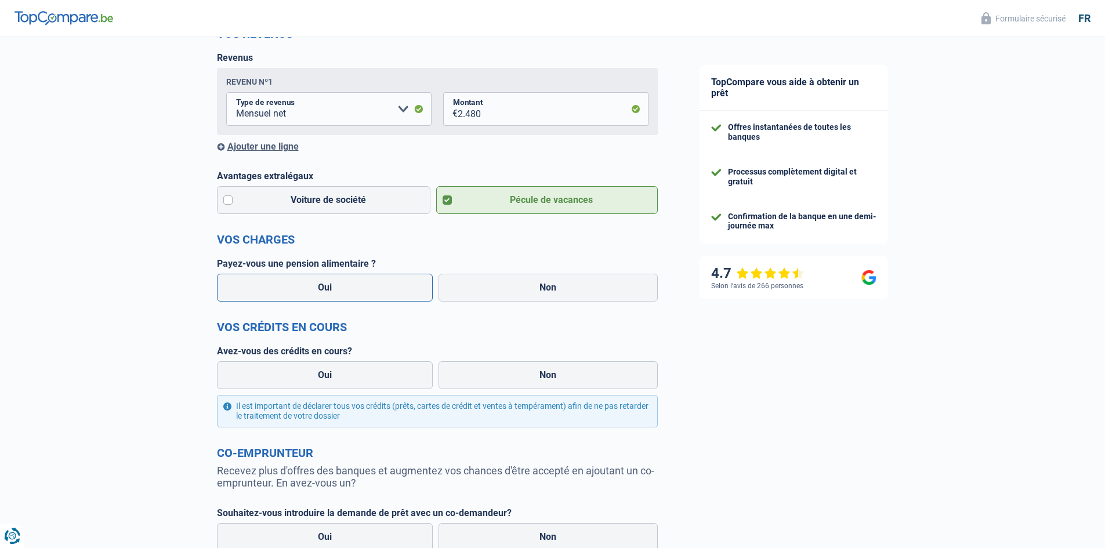
click at [337, 287] on label "Oui" at bounding box center [325, 288] width 216 height 28
click at [337, 287] on input "Oui" at bounding box center [325, 288] width 216 height 28
radio input "true"
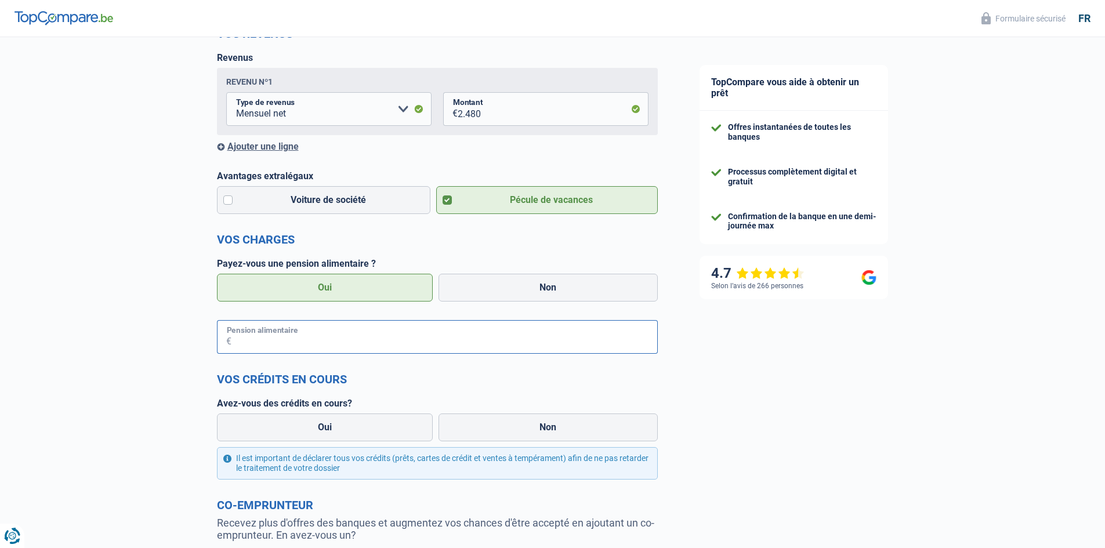
click at [255, 337] on input "Pension alimentaire" at bounding box center [444, 337] width 426 height 34
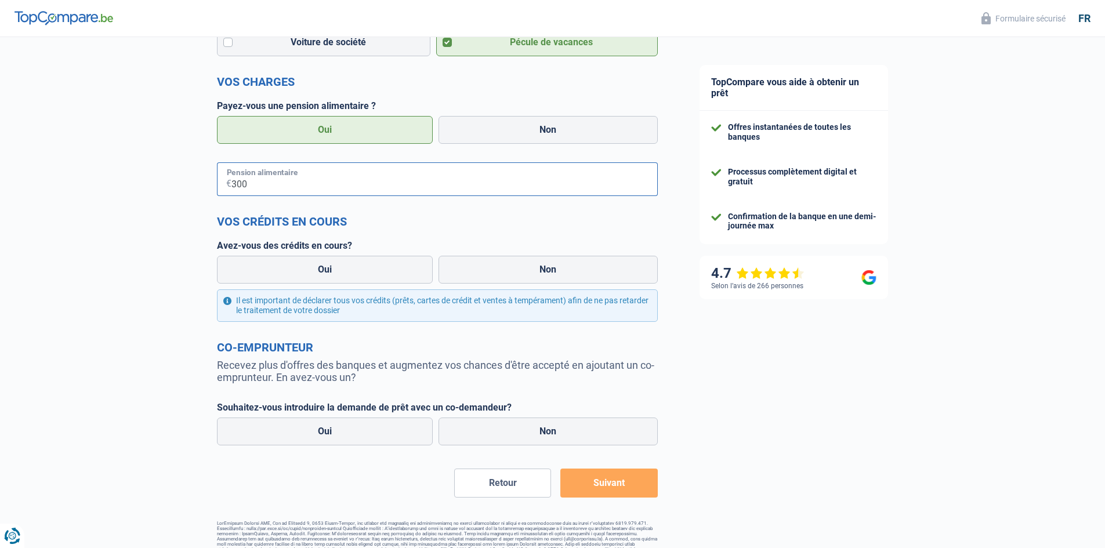
scroll to position [348, 0]
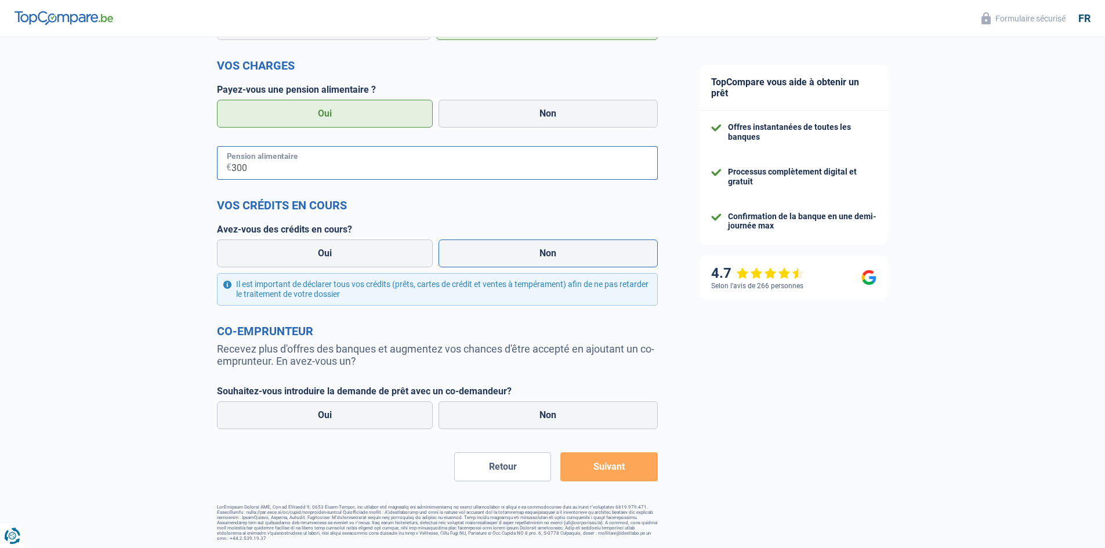
type input "300"
click at [500, 258] on label "Non" at bounding box center [547, 254] width 219 height 28
click at [500, 258] on input "Non" at bounding box center [547, 254] width 219 height 28
radio input "true"
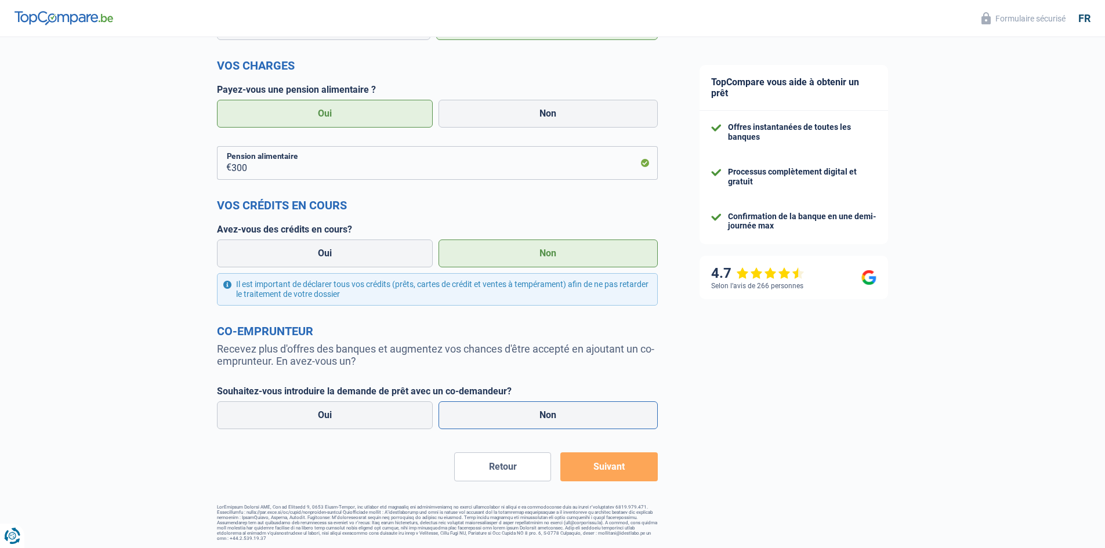
click at [583, 419] on label "Non" at bounding box center [547, 415] width 219 height 28
click at [583, 419] on input "Non" at bounding box center [547, 415] width 219 height 28
radio input "true"
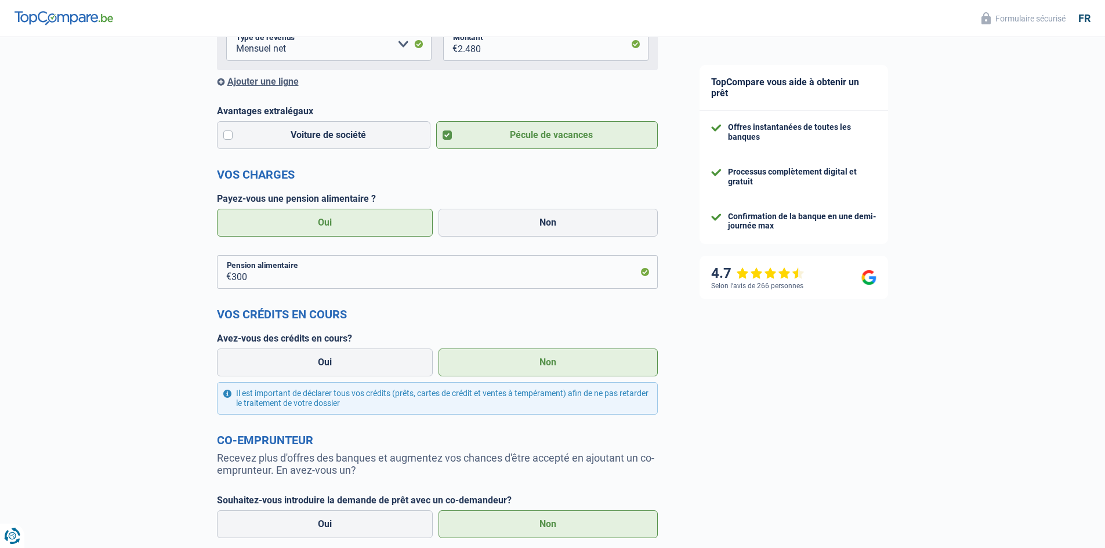
scroll to position [351, 0]
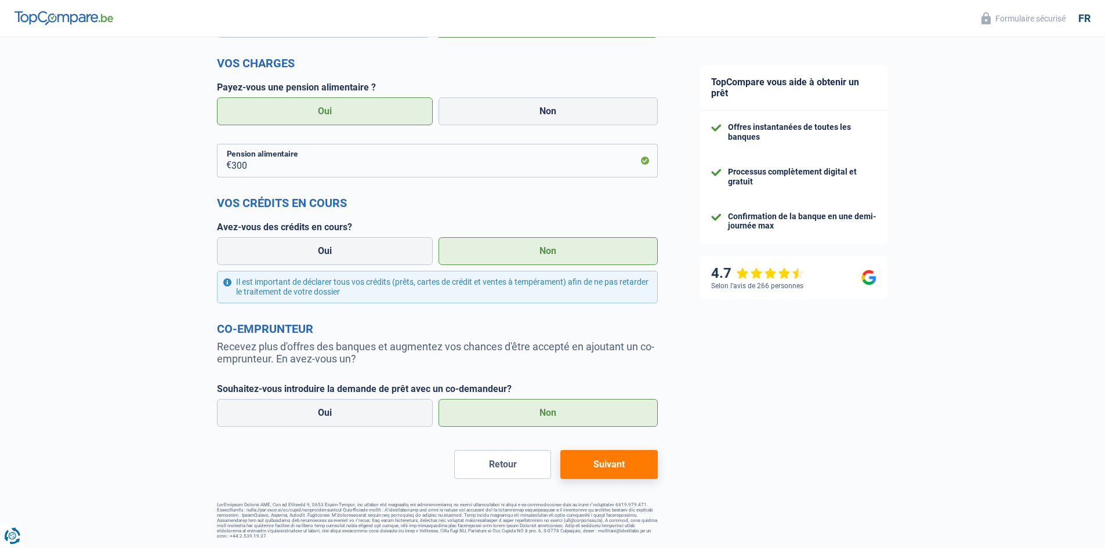
click at [623, 466] on button "Suivant" at bounding box center [608, 464] width 97 height 29
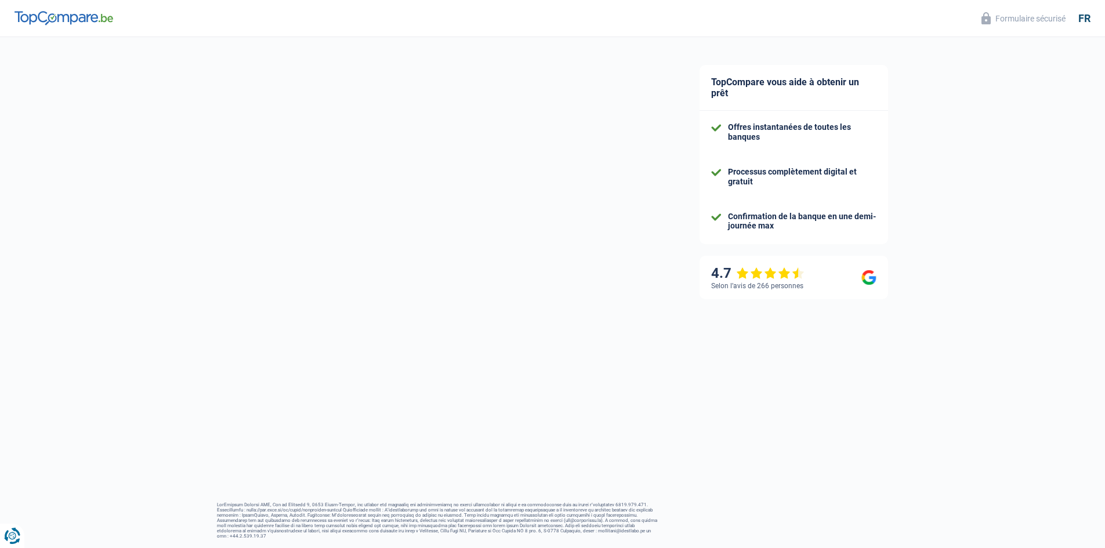
select select "car"
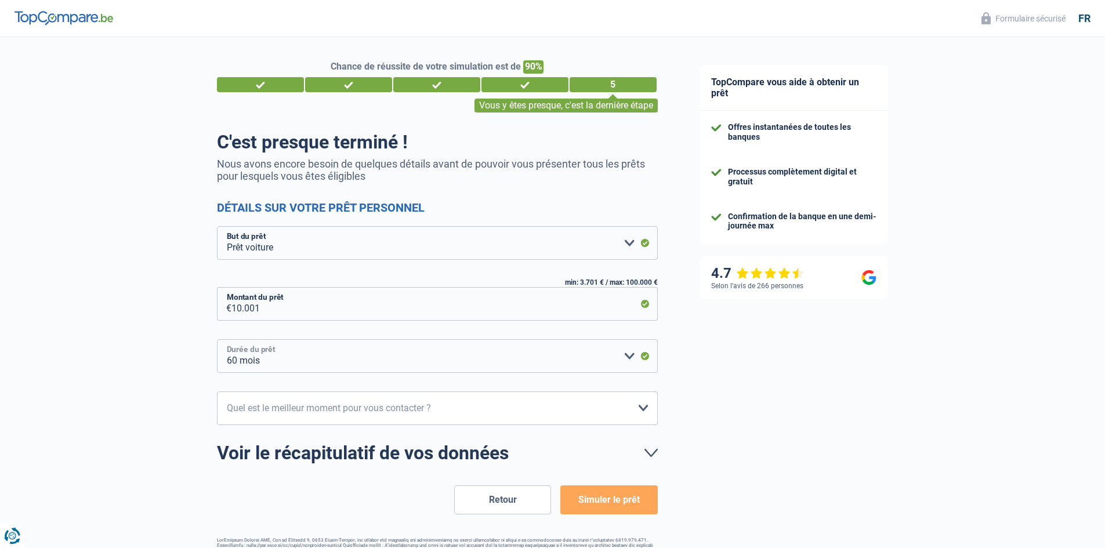
click at [628, 355] on select "12 mois 18 mois 24 mois 30 mois 36 mois 42 mois 48 mois 60 mois Veuillez sélect…" at bounding box center [437, 356] width 441 height 34
select select "48"
click at [217, 340] on select "12 mois 18 mois 24 mois 30 mois 36 mois 42 mois 48 mois 60 mois Veuillez sélect…" at bounding box center [437, 356] width 441 height 34
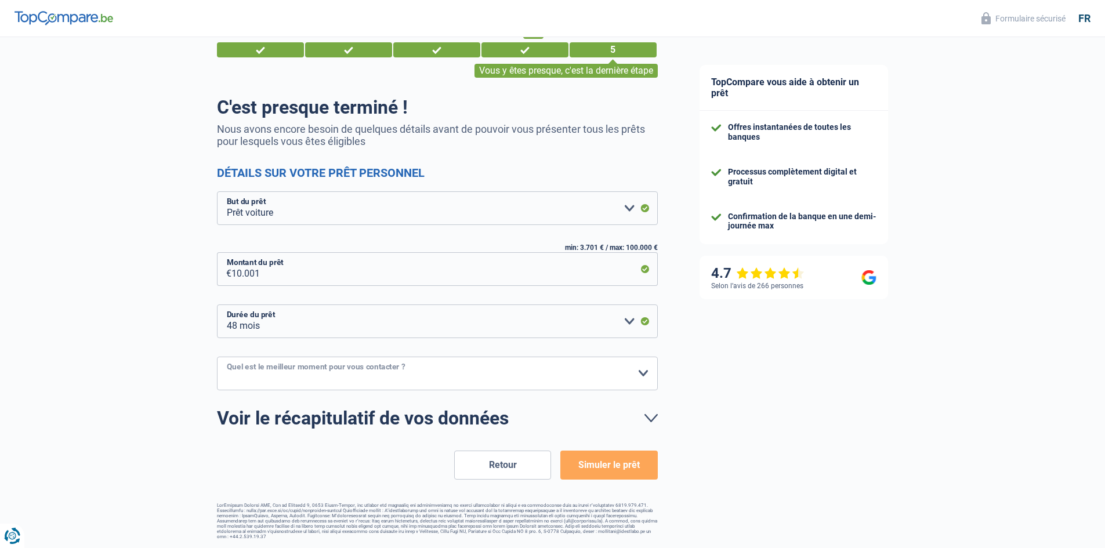
click at [643, 370] on select "10h-12h 12h-14h 14h-16h 16h-18h Veuillez sélectionner une option" at bounding box center [437, 374] width 441 height 34
select select "10-12"
click at [217, 357] on select "10h-12h 12h-14h 14h-16h 16h-18h Veuillez sélectionner une option" at bounding box center [437, 374] width 441 height 34
click at [614, 467] on button "Simuler le prêt" at bounding box center [608, 465] width 97 height 29
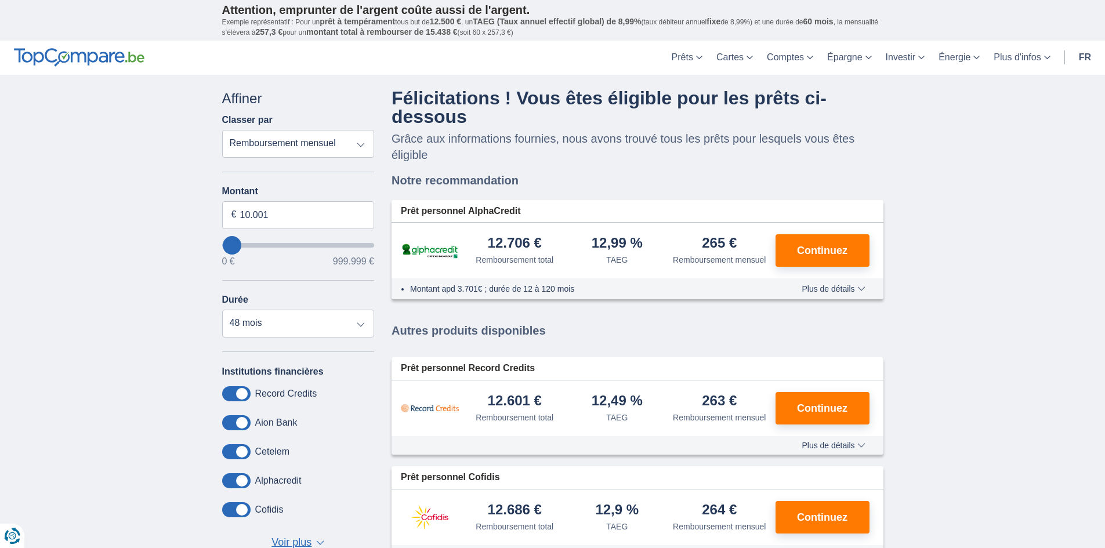
drag, startPoint x: 1101, startPoint y: 1, endPoint x: 1057, endPoint y: 513, distance: 514.6
click at [1060, 515] on div "× widget.non-eligible-application.title widget.non-eligible-application.text no…" at bounding box center [552, 343] width 1105 height 536
